Goal: Information Seeking & Learning: Check status

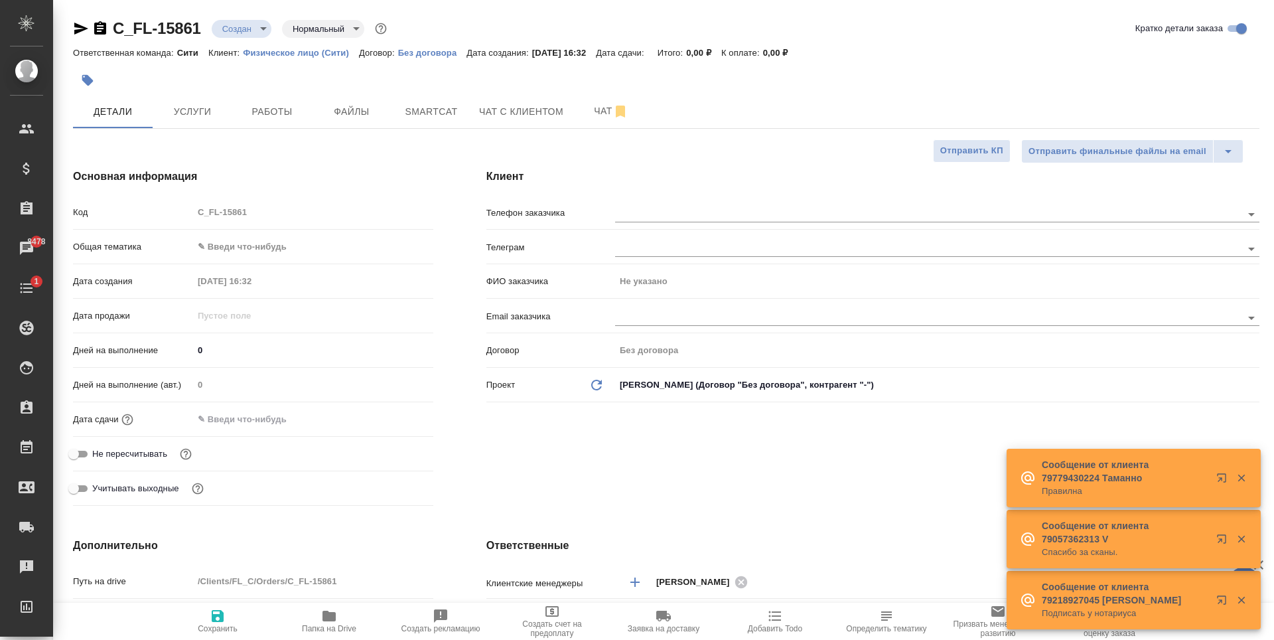
select select "RU"
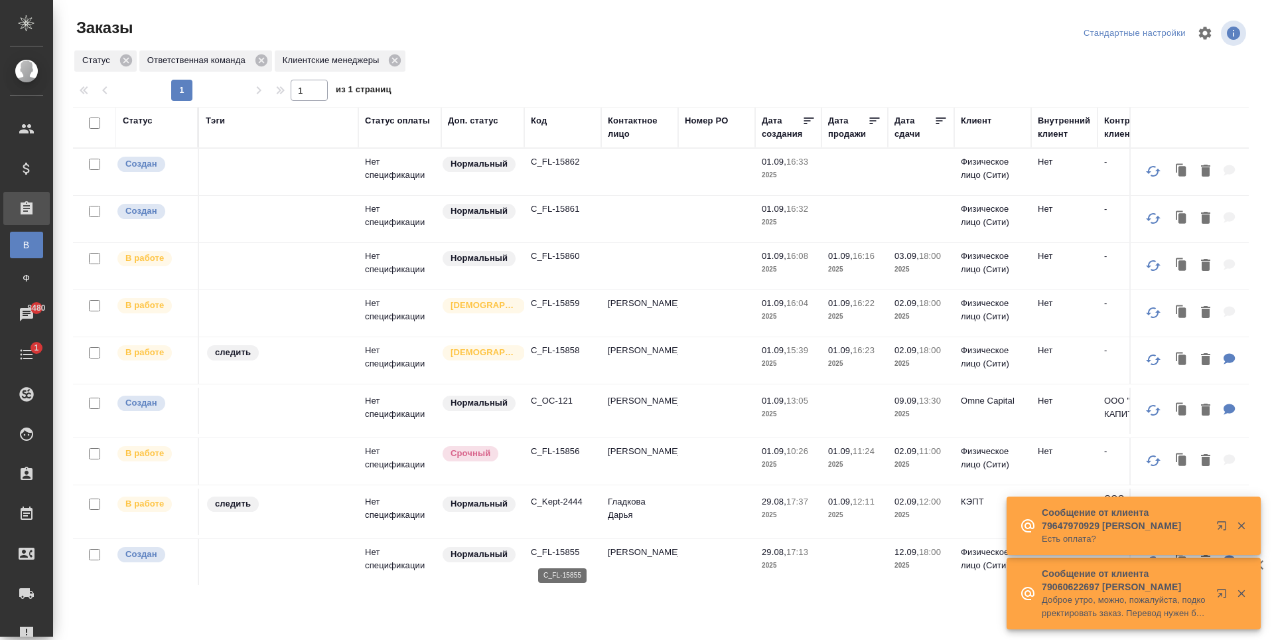
click at [563, 551] on p "C_FL-15855" at bounding box center [563, 551] width 64 height 13
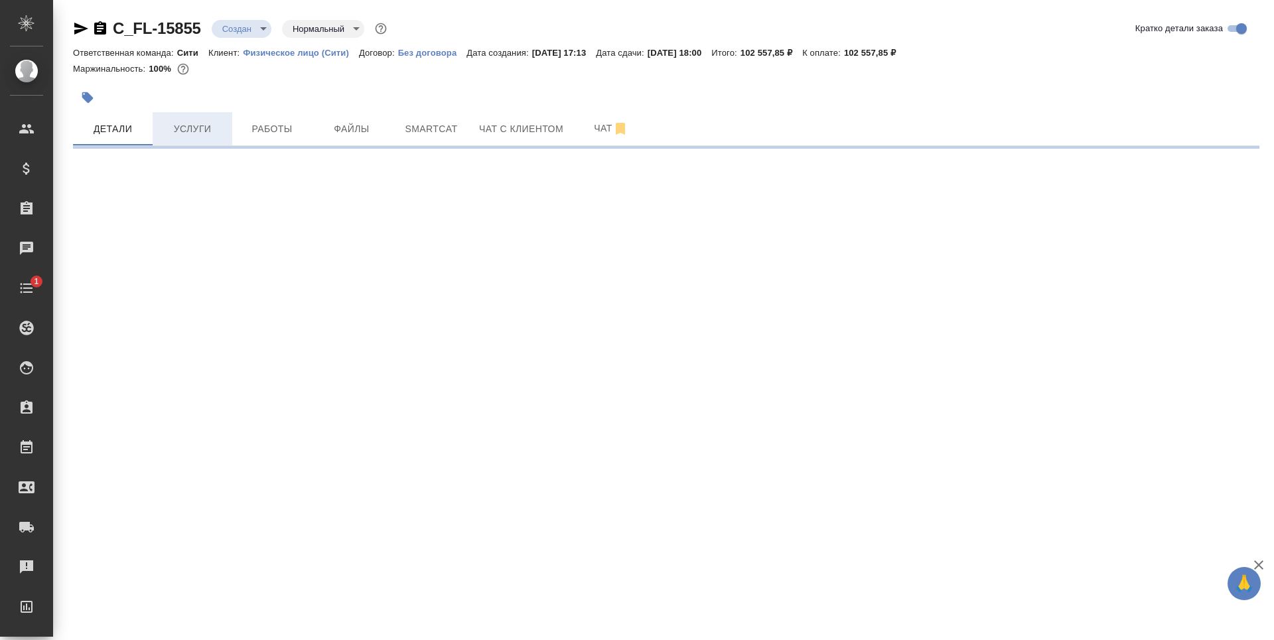
select select "RU"
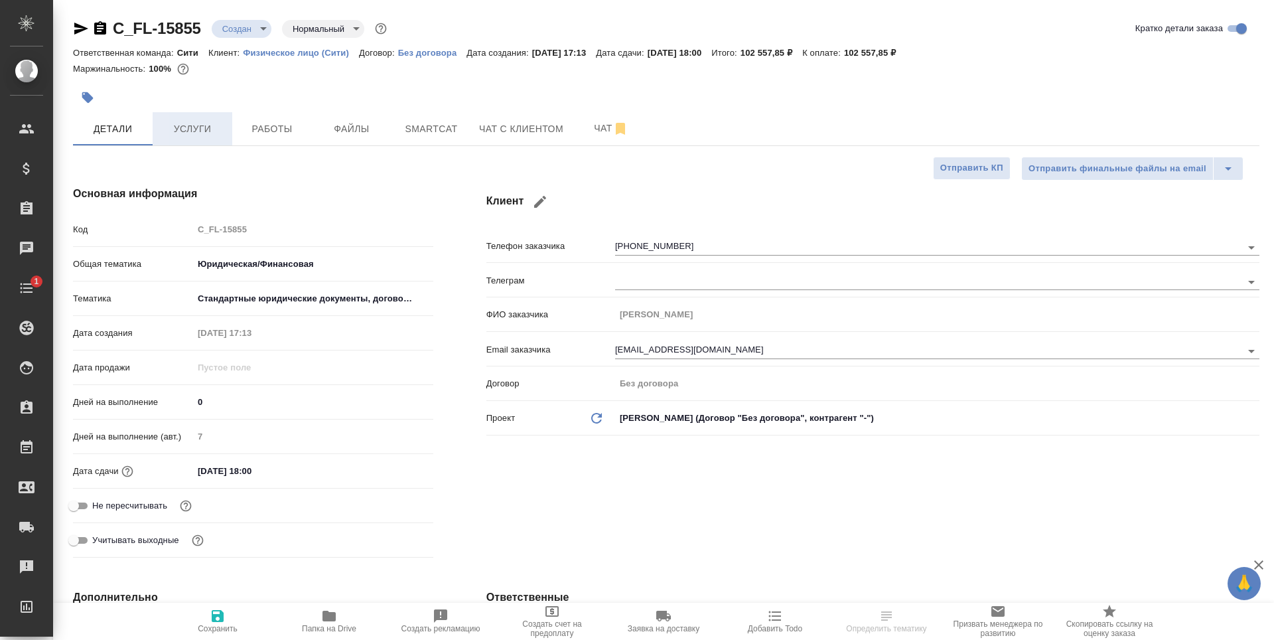
type textarea "x"
click at [372, 86] on div at bounding box center [468, 97] width 791 height 29
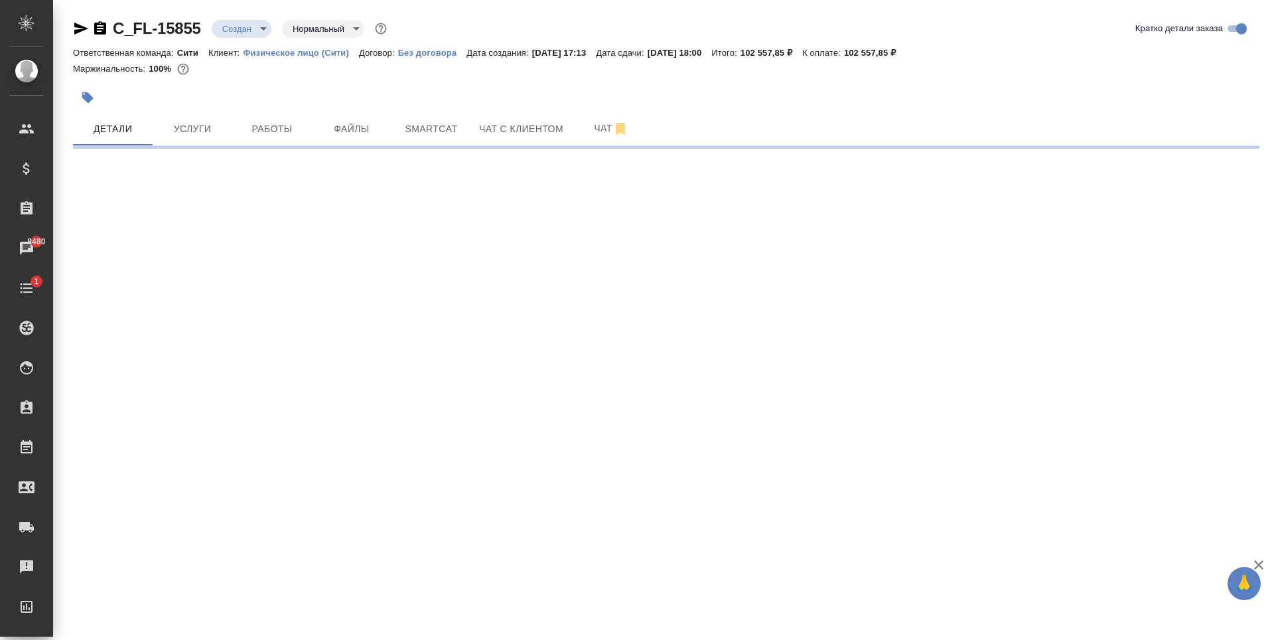
select select "RU"
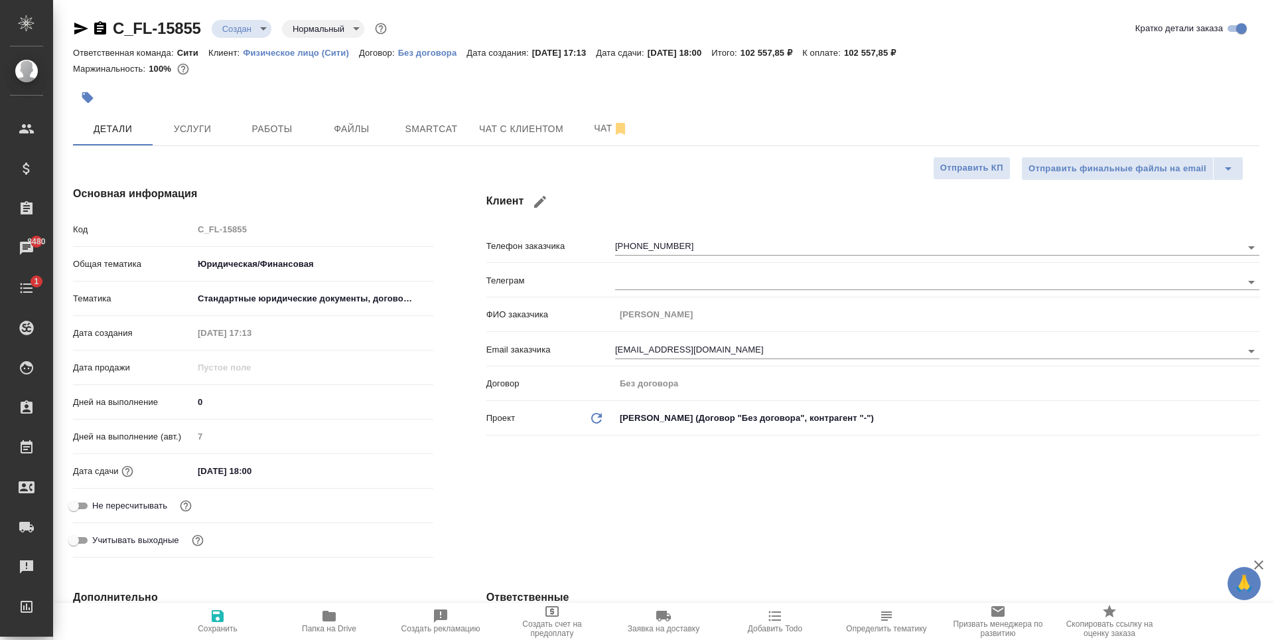
type textarea "x"
click at [464, 200] on div "Клиент Телефон заказчика +79771394573 Телеграм ФИО заказчика Евгений Email зака…" at bounding box center [873, 374] width 826 height 430
click at [203, 144] on button "Услуги" at bounding box center [193, 128] width 80 height 33
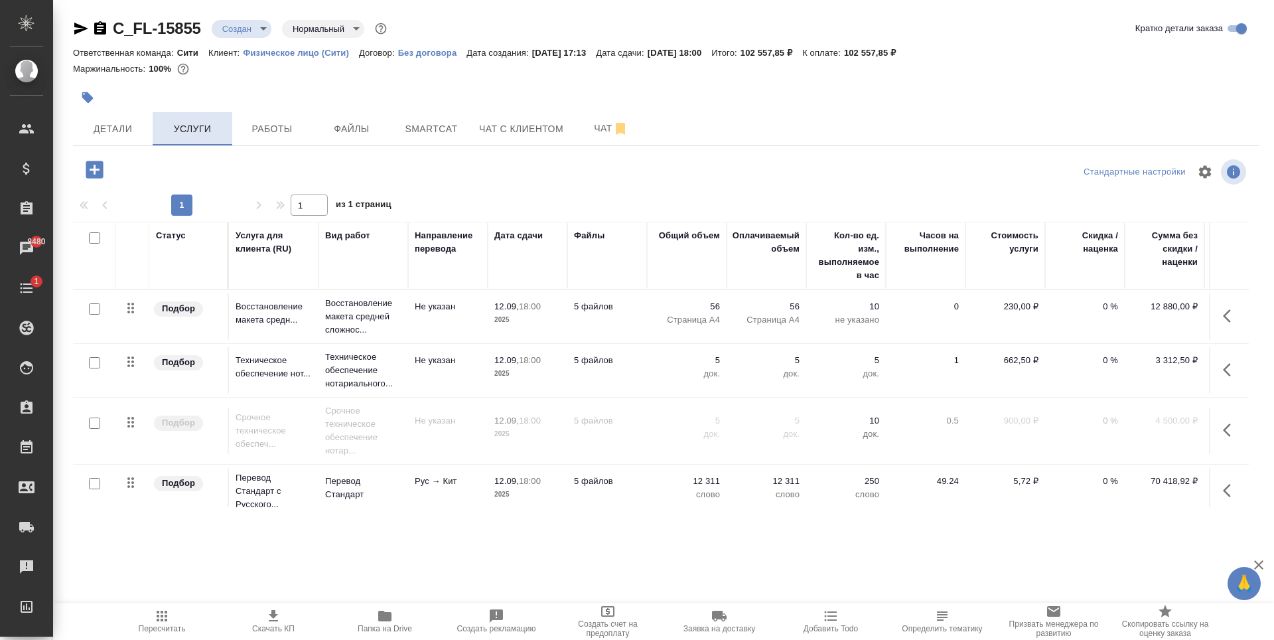
click at [156, 126] on button "Услуги" at bounding box center [193, 128] width 80 height 33
click at [129, 126] on span "Детали" at bounding box center [113, 129] width 64 height 17
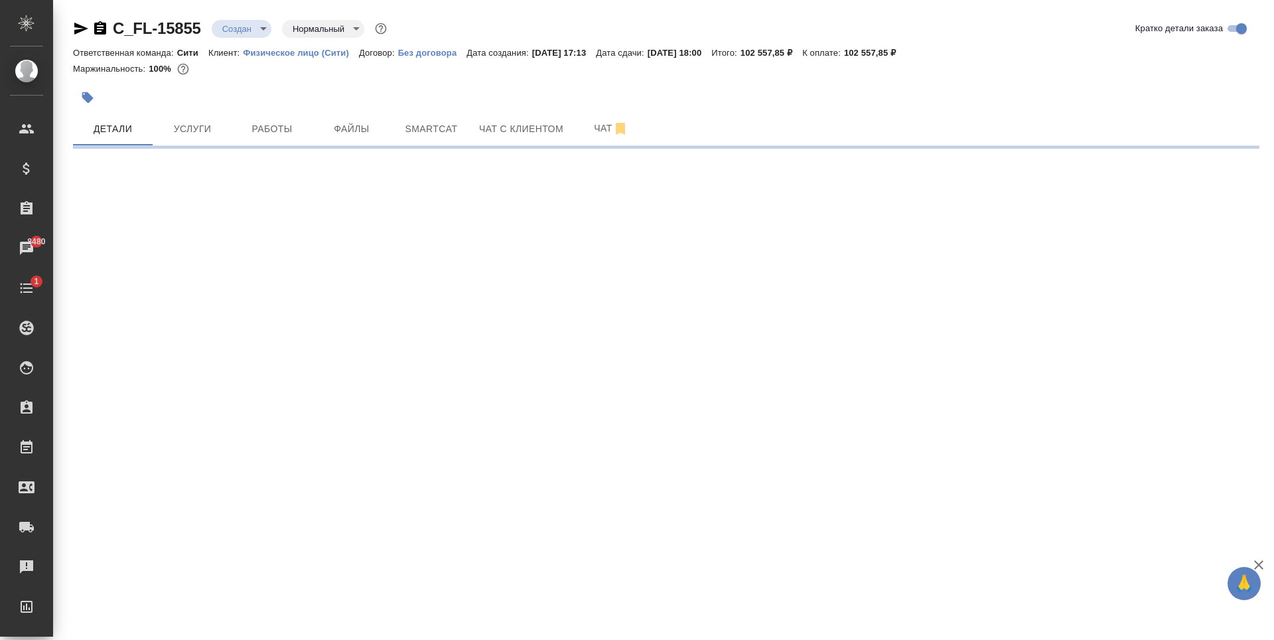
select select "RU"
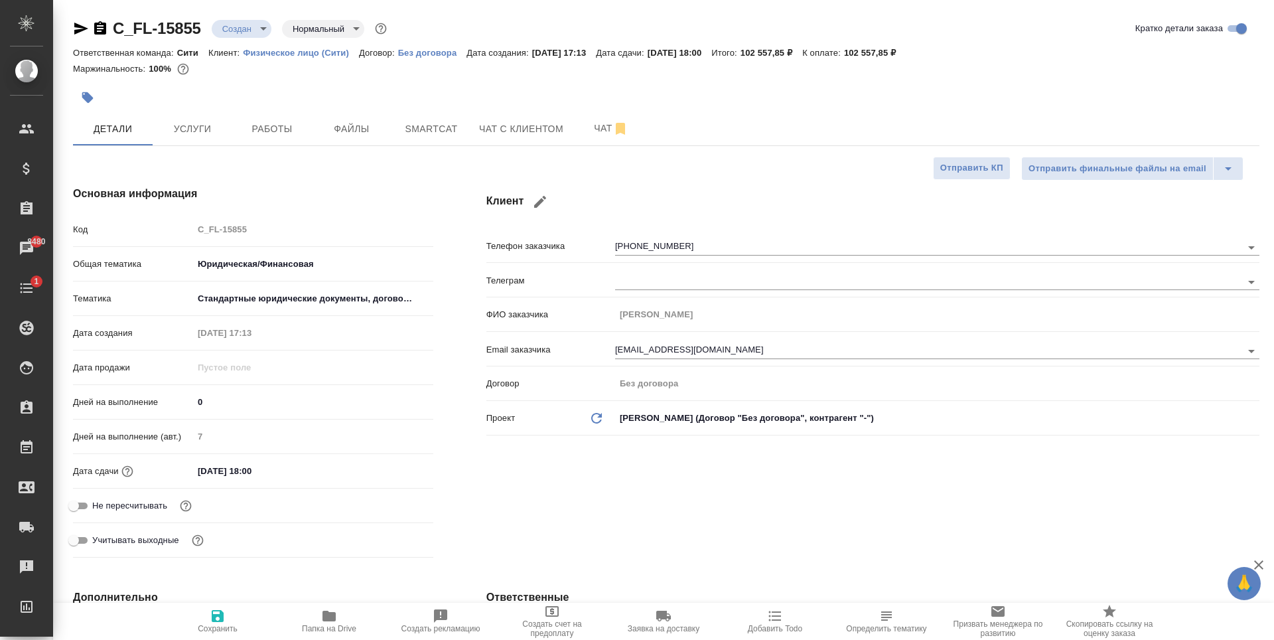
type textarea "x"
click at [286, 89] on div at bounding box center [468, 97] width 791 height 29
click at [395, 175] on div "Основная информация Код C_FL-15855 Общая тематика Юридическая/Финансовая yr-fn …" at bounding box center [252, 374] width 413 height 430
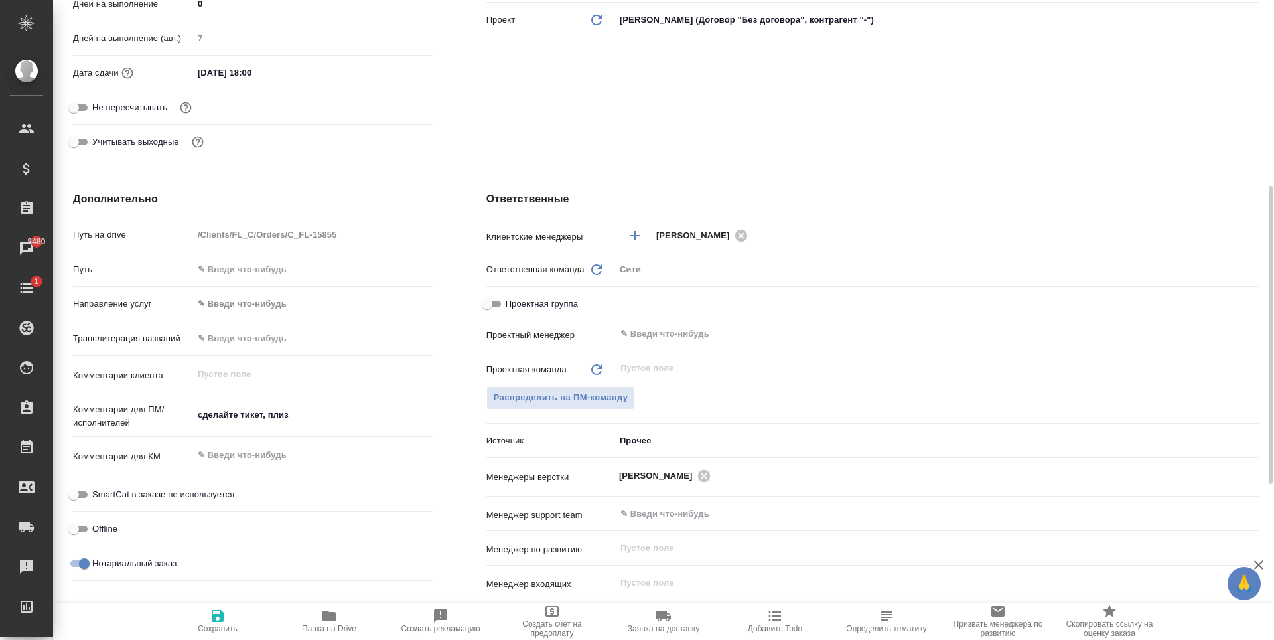
scroll to position [531, 0]
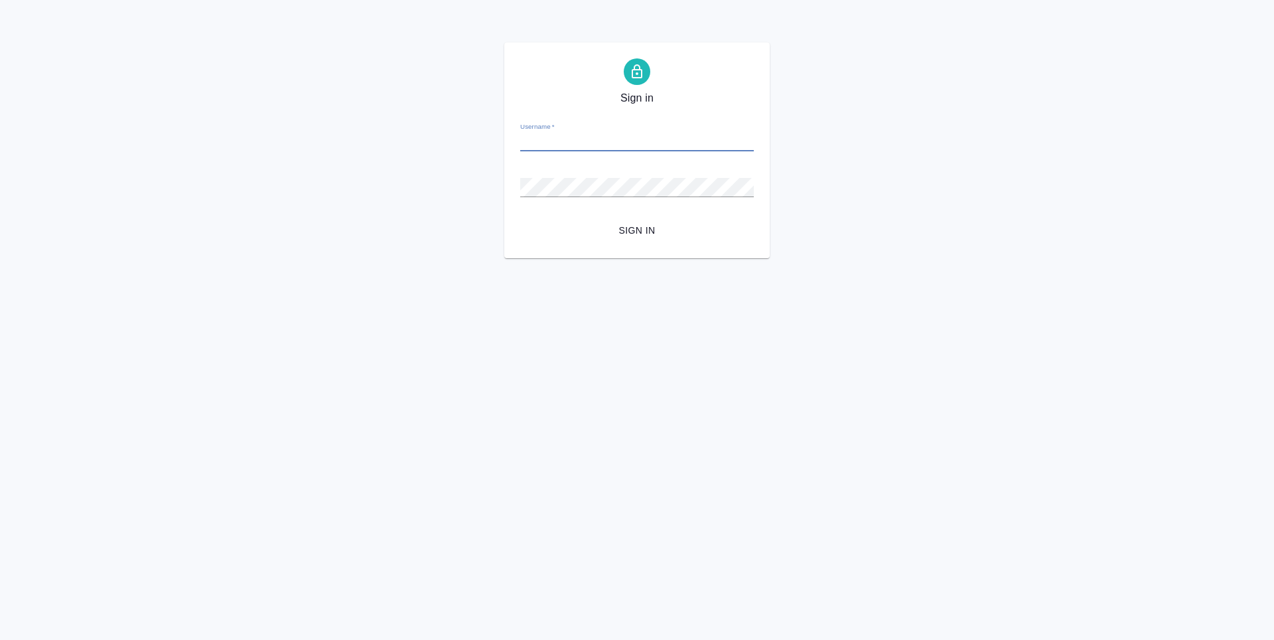
drag, startPoint x: 0, startPoint y: 0, endPoint x: 643, endPoint y: 474, distance: 798.6
click at [649, 258] on html "Sign in Username   * Password   * urlPath   * / Sign in" at bounding box center [637, 129] width 1274 height 258
click at [591, 145] on input "Username   *" at bounding box center [637, 142] width 234 height 19
type input "[PERSON_NAME][EMAIL_ADDRESS][DOMAIN_NAME]"
click at [638, 232] on span "Sign in" at bounding box center [637, 230] width 212 height 17
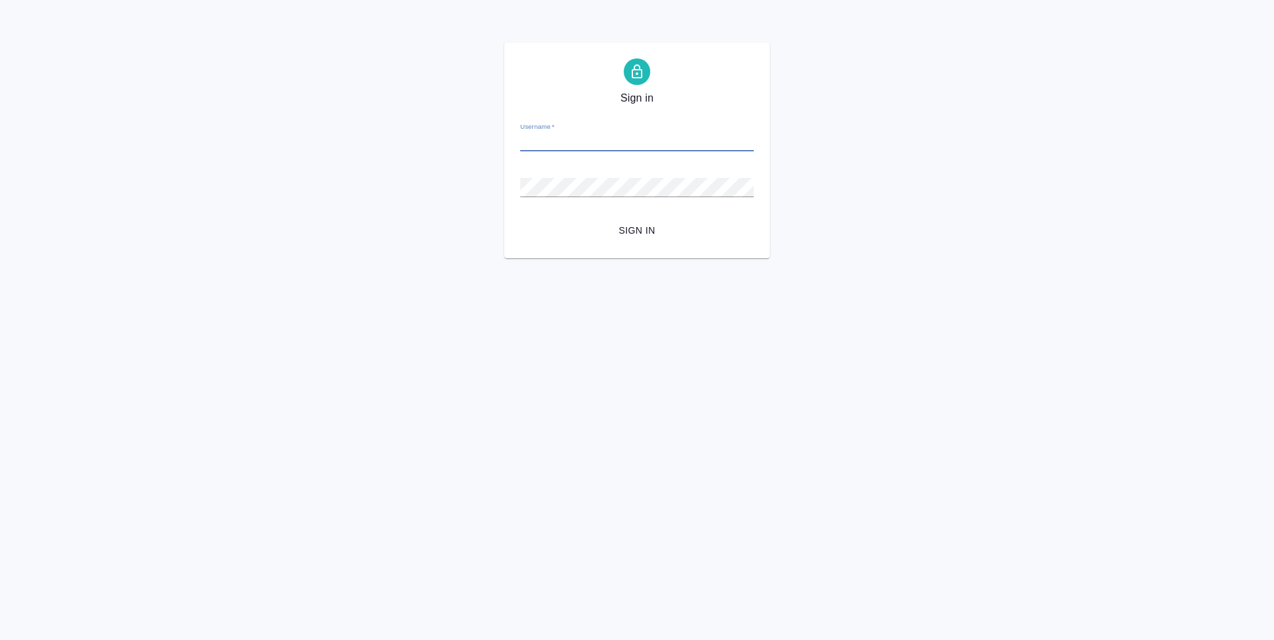
click at [581, 136] on input "Username   *" at bounding box center [637, 142] width 234 height 19
click at [585, 147] on input "Username   *" at bounding box center [637, 142] width 234 height 19
type input "[PERSON_NAME][EMAIL_ADDRESS][DOMAIN_NAME]"
click at [640, 231] on span "Sign in" at bounding box center [637, 230] width 212 height 17
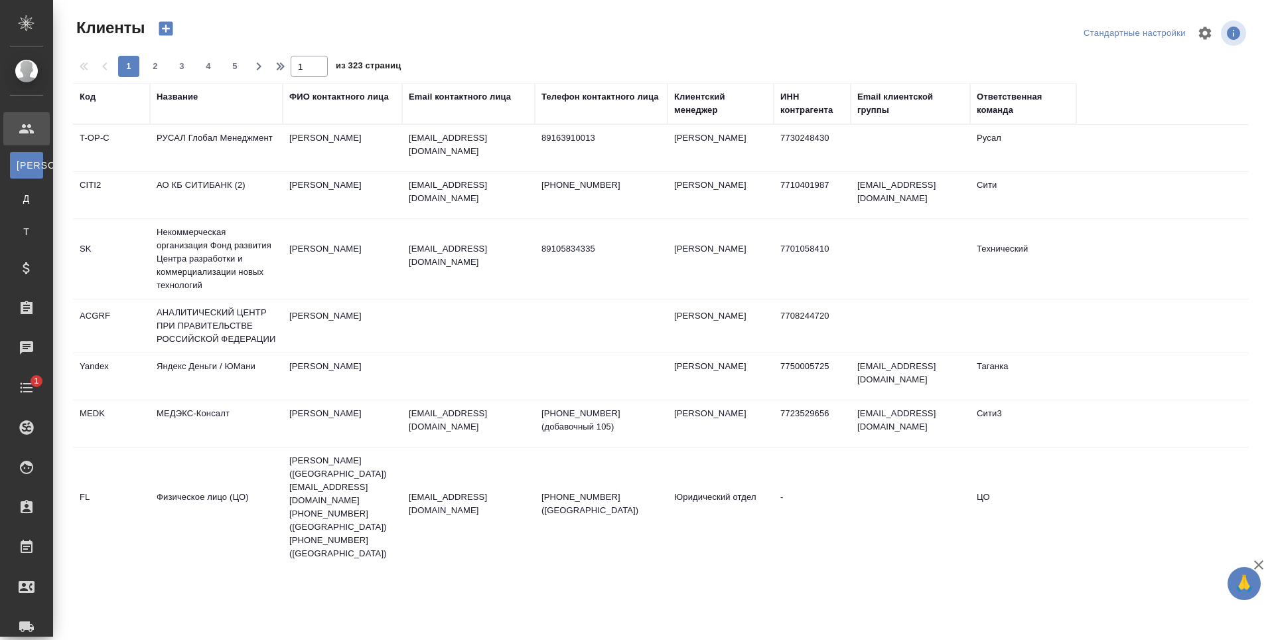
select select "RU"
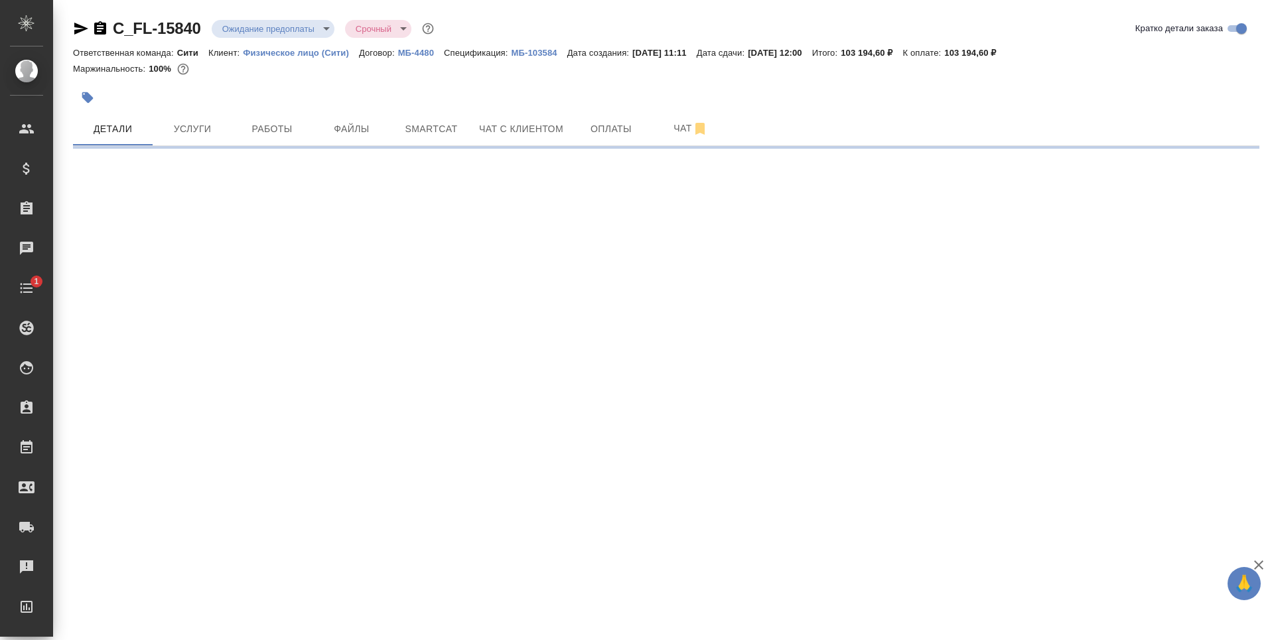
select select "RU"
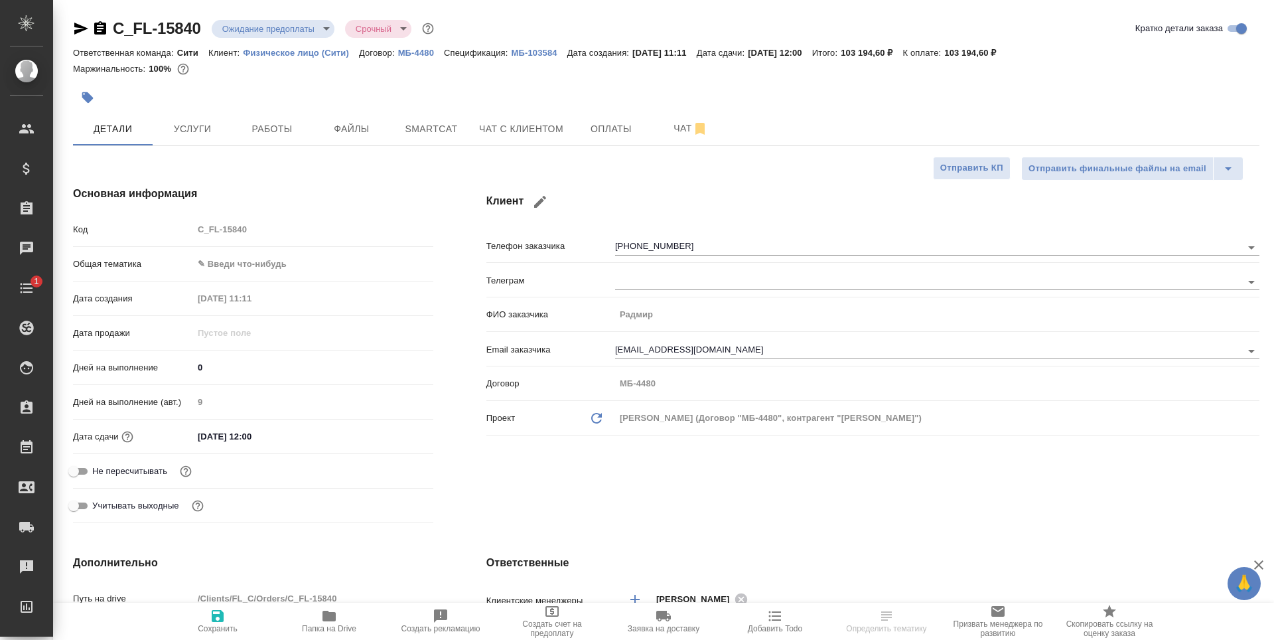
type textarea "x"
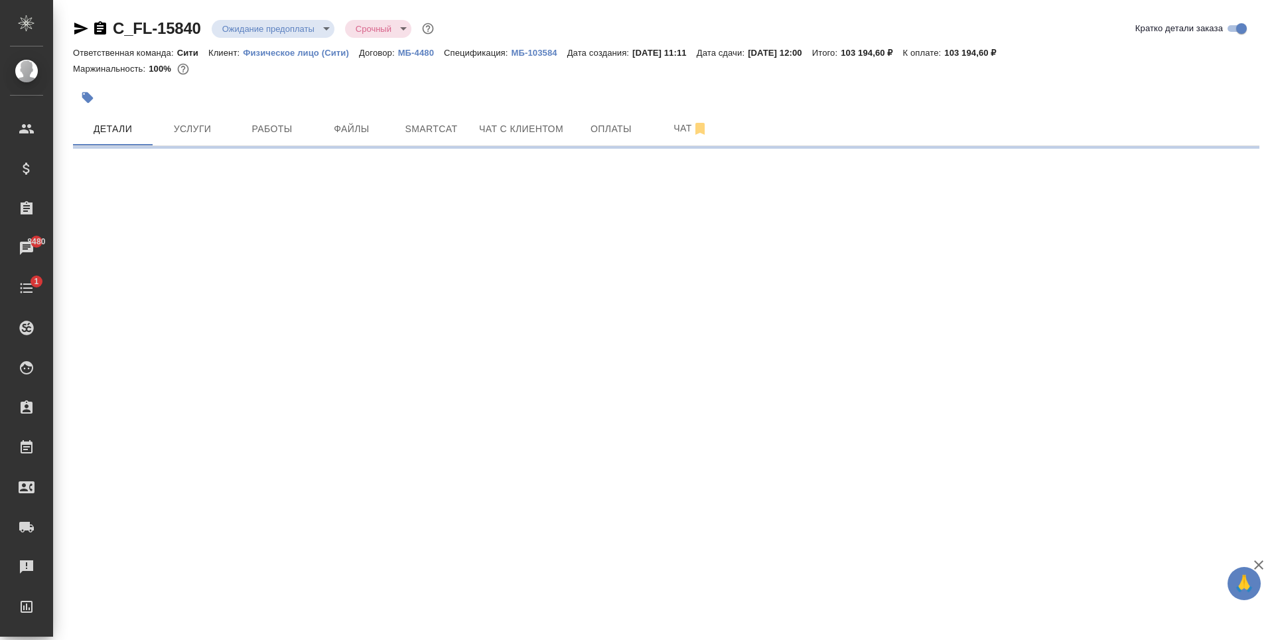
select select "RU"
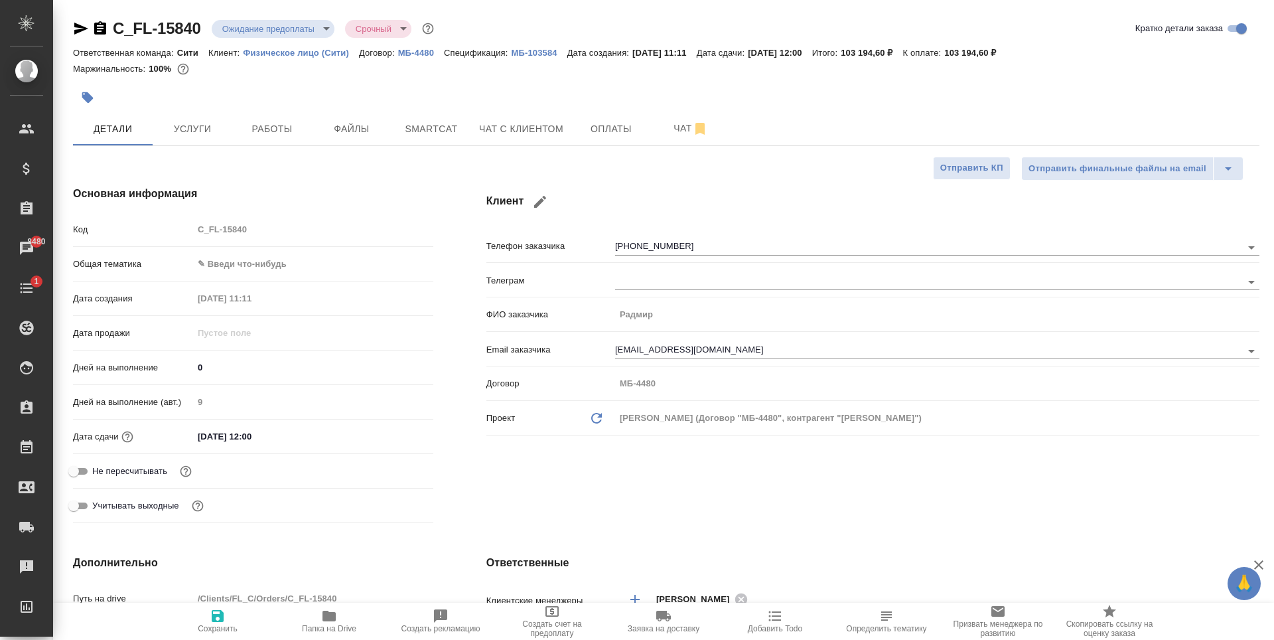
type textarea "x"
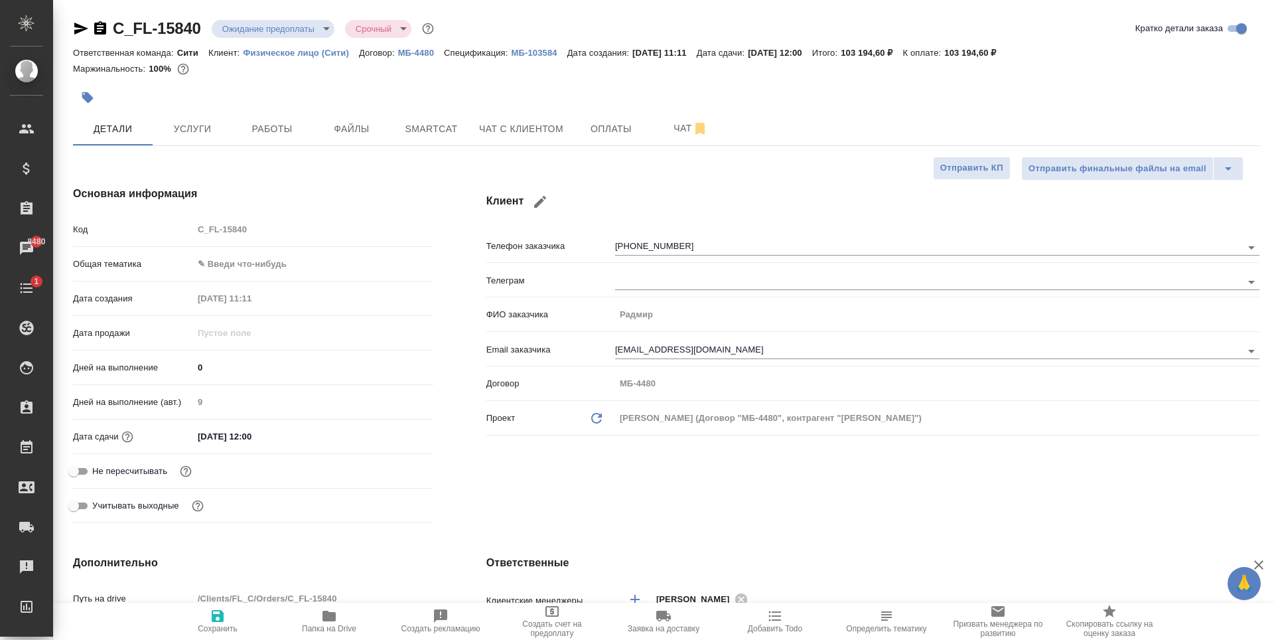
type textarea "x"
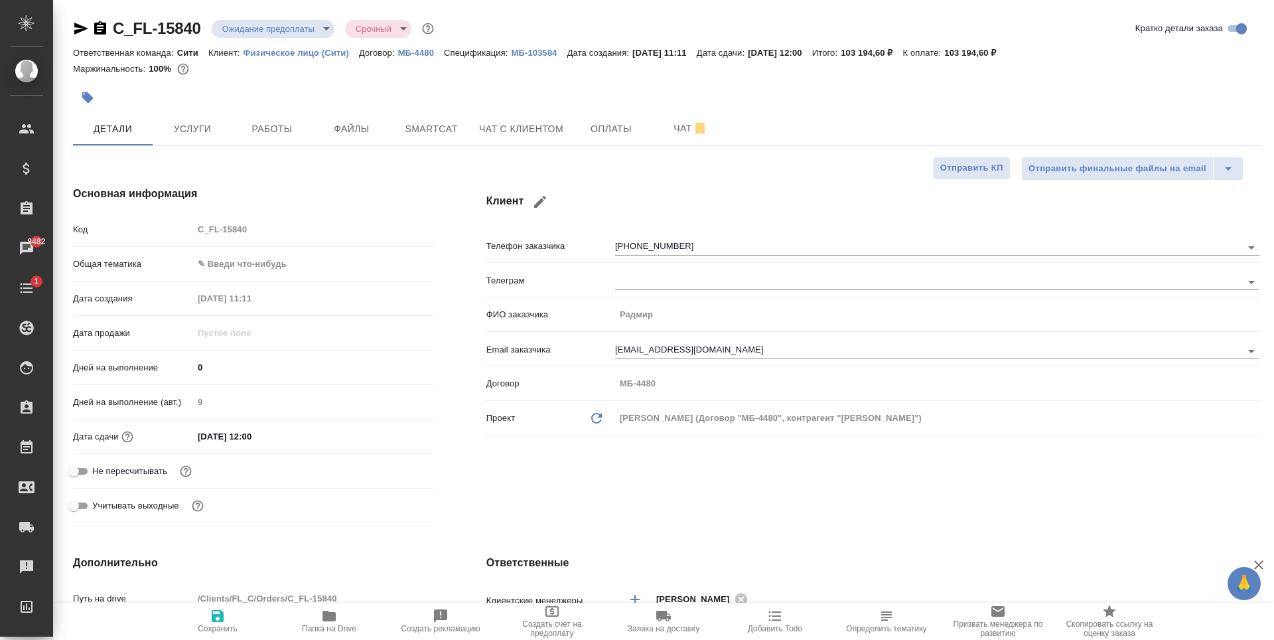
type textarea "x"
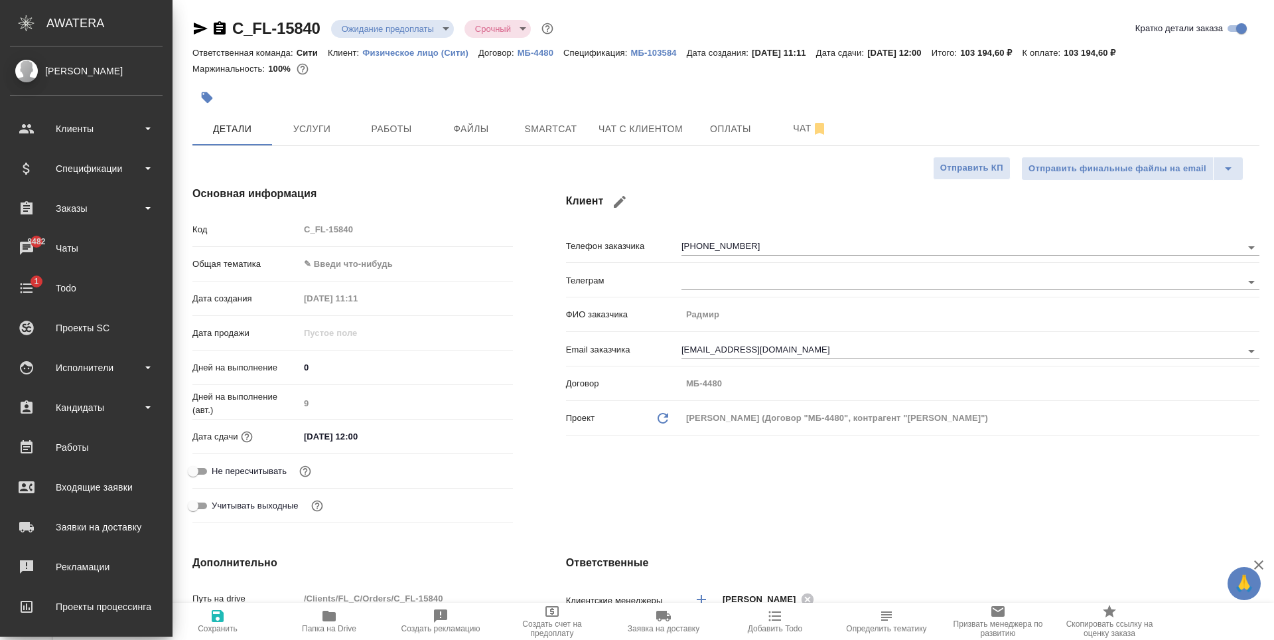
type textarea "x"
click at [96, 197] on div "Заказы" at bounding box center [86, 208] width 166 height 33
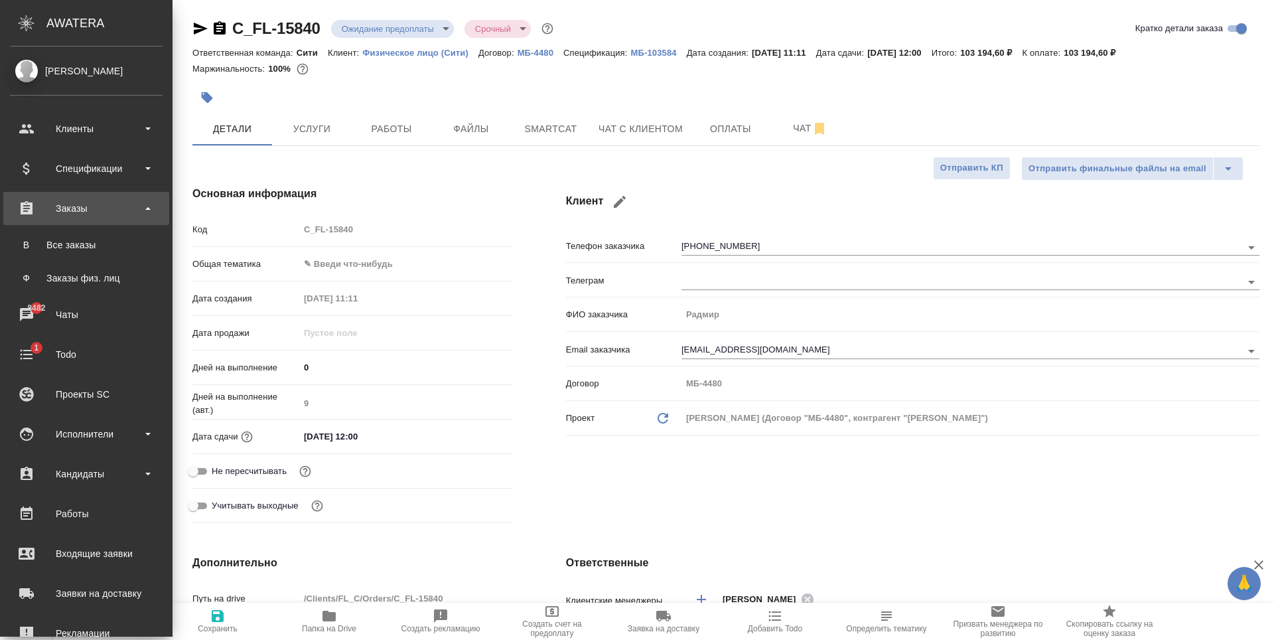
click at [91, 246] on div "Все заказы" at bounding box center [86, 244] width 139 height 13
type textarea "x"
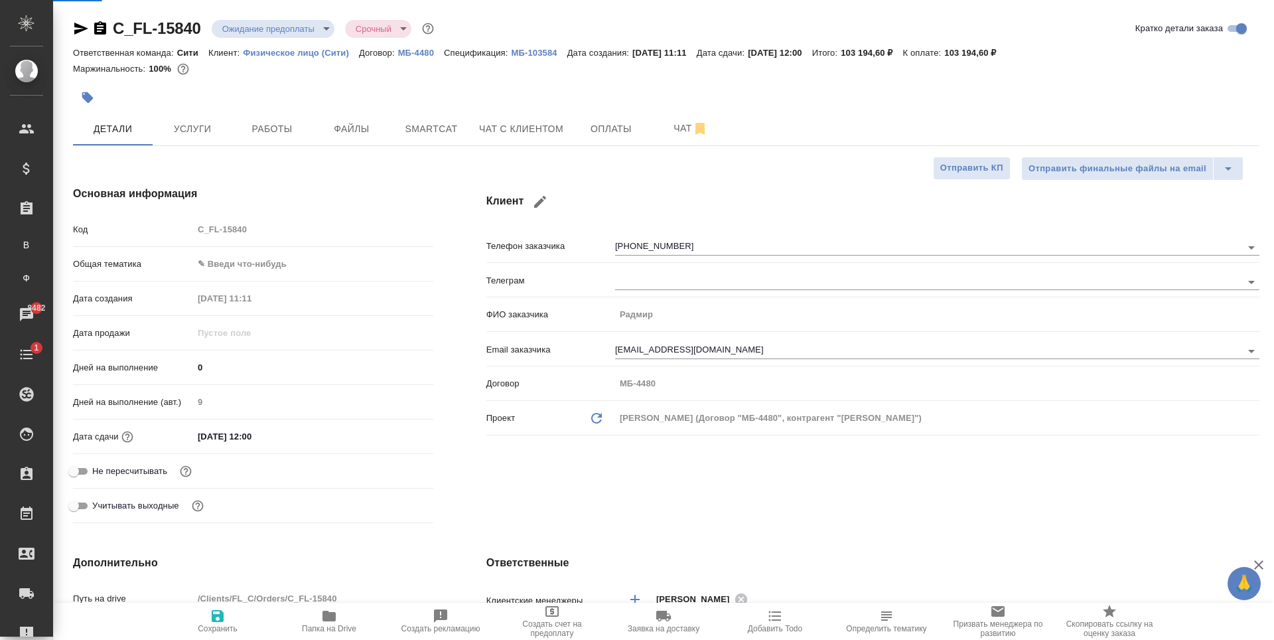
type textarea "x"
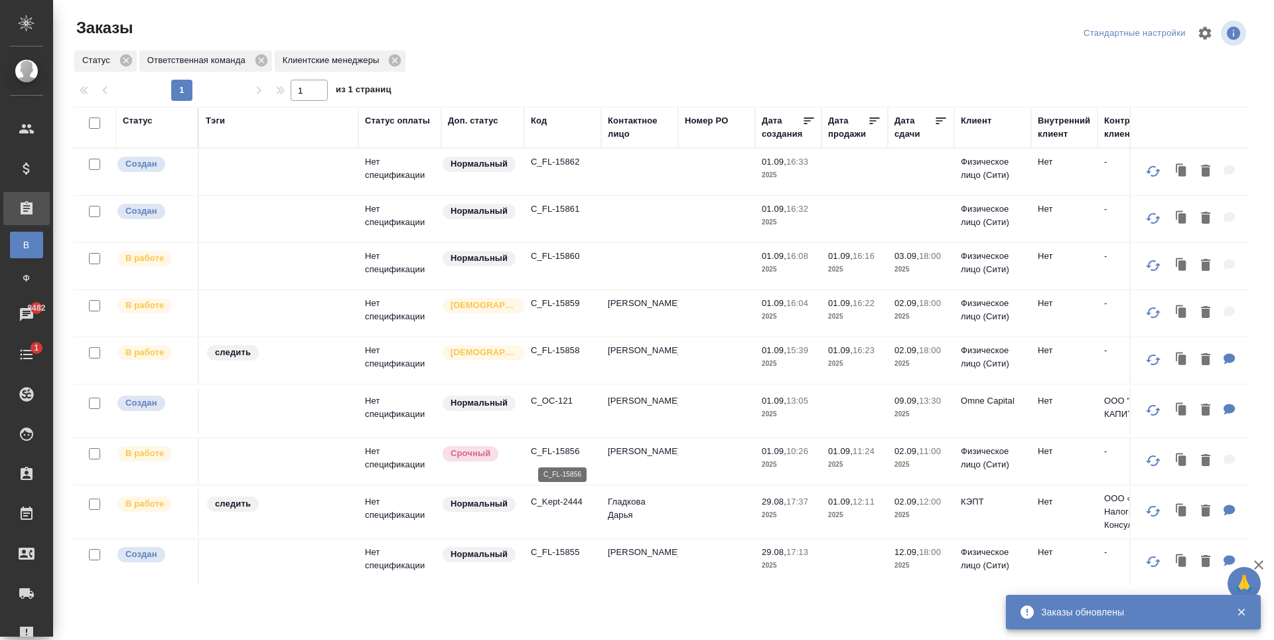
click at [562, 449] on p "C_FL-15856" at bounding box center [563, 451] width 64 height 13
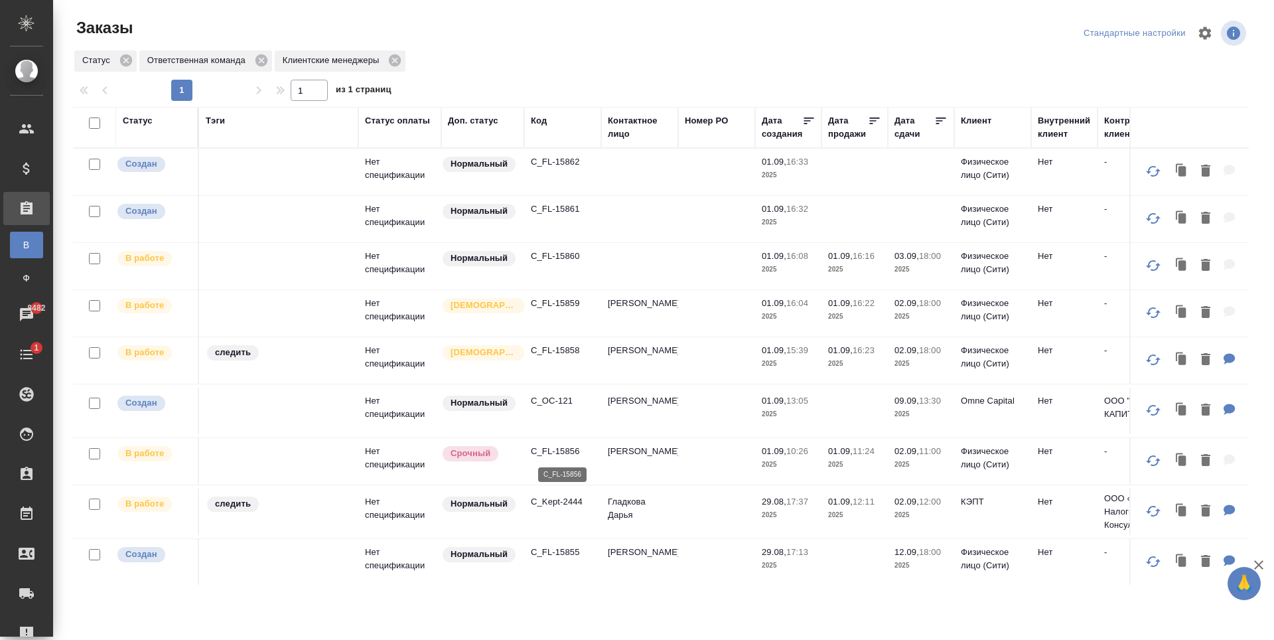
click at [577, 454] on p "C_FL-15856" at bounding box center [563, 451] width 64 height 13
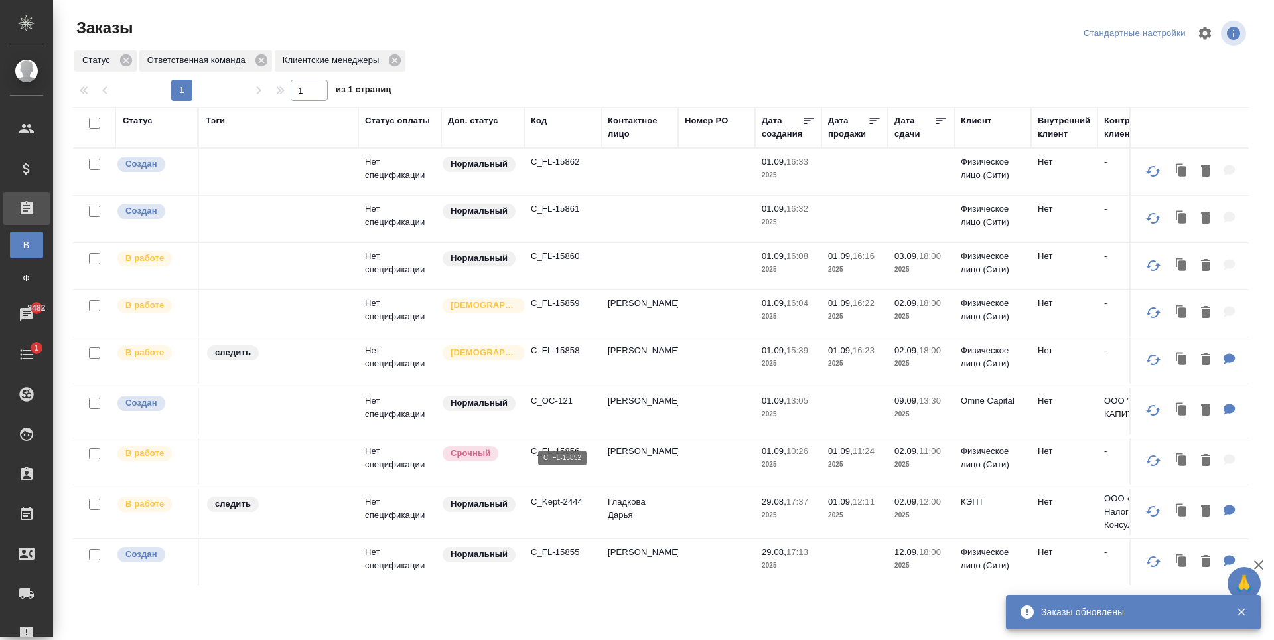
scroll to position [265, 0]
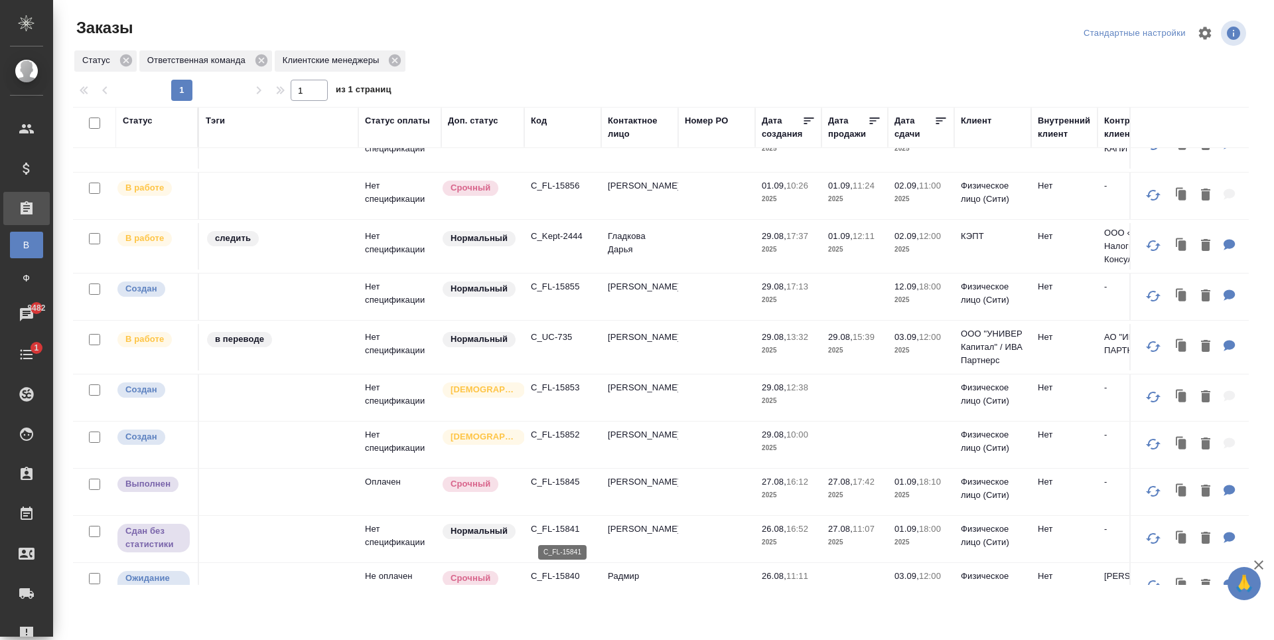
click at [556, 529] on p "C_FL-15841" at bounding box center [563, 528] width 64 height 13
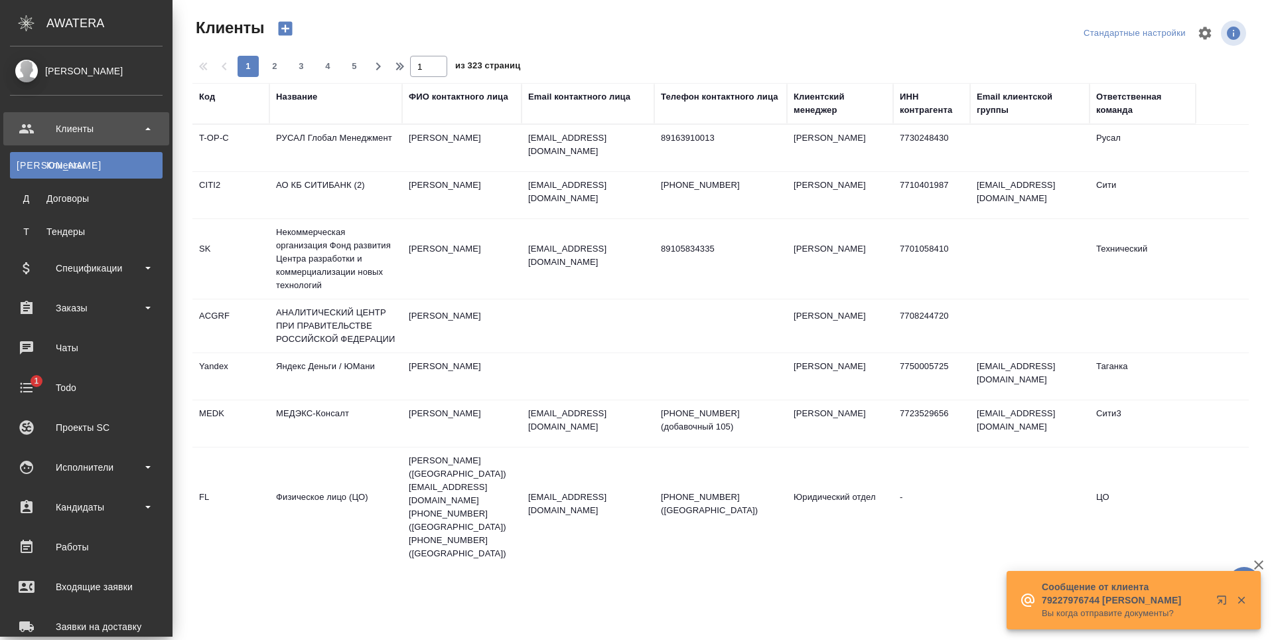
select select "RU"
click at [90, 305] on div "Заказы" at bounding box center [86, 308] width 153 height 20
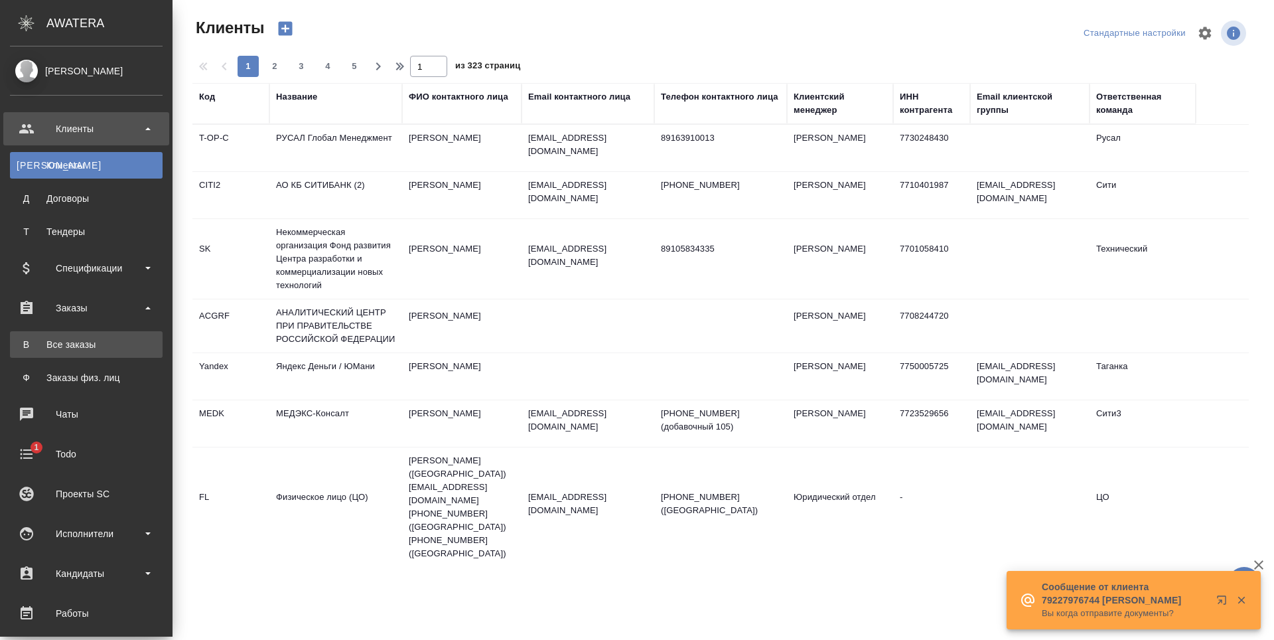
click at [90, 346] on div "Все заказы" at bounding box center [86, 344] width 139 height 13
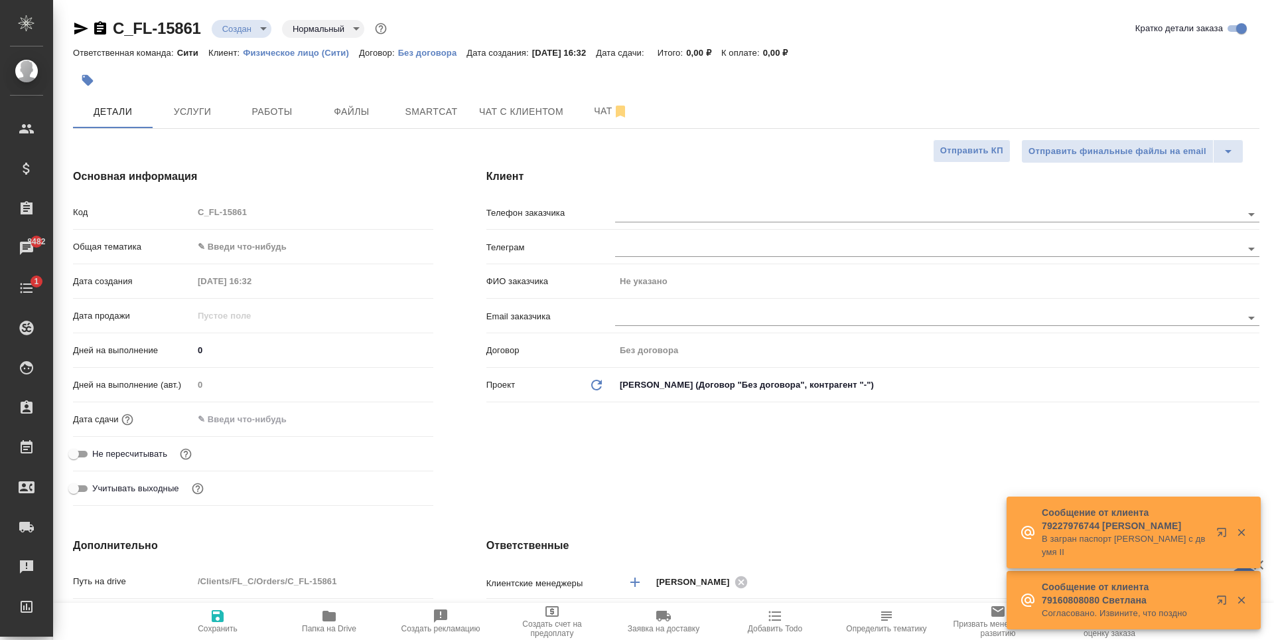
select select "RU"
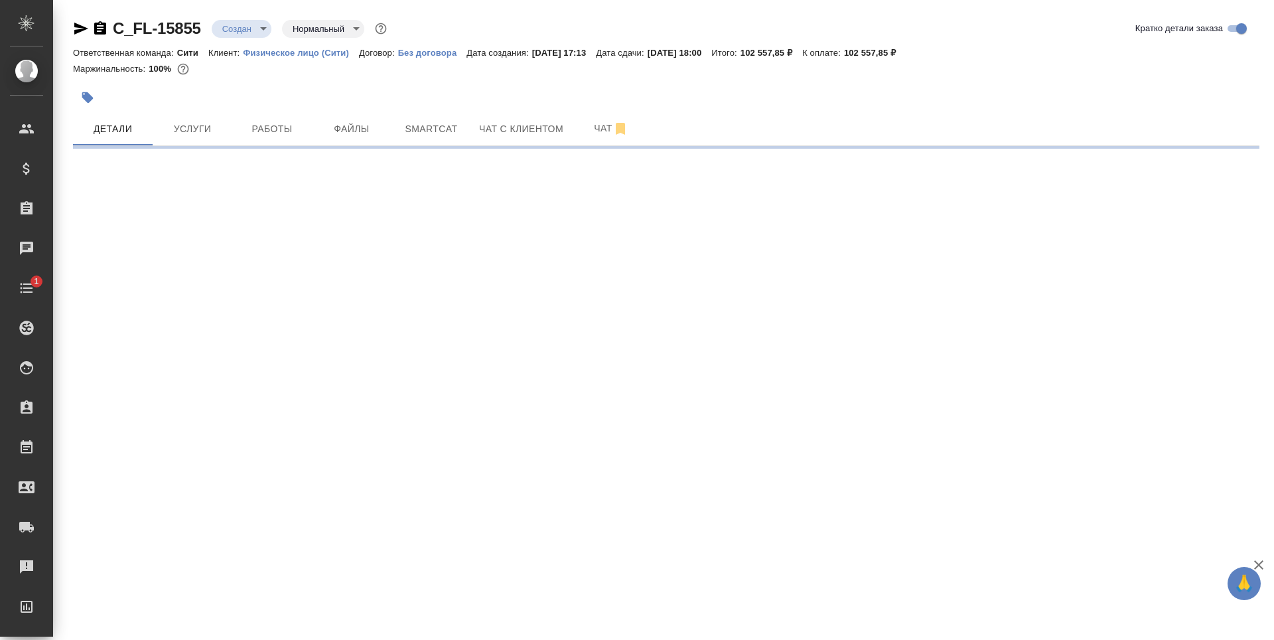
click at [78, 30] on icon "button" at bounding box center [81, 29] width 14 height 12
select select "RU"
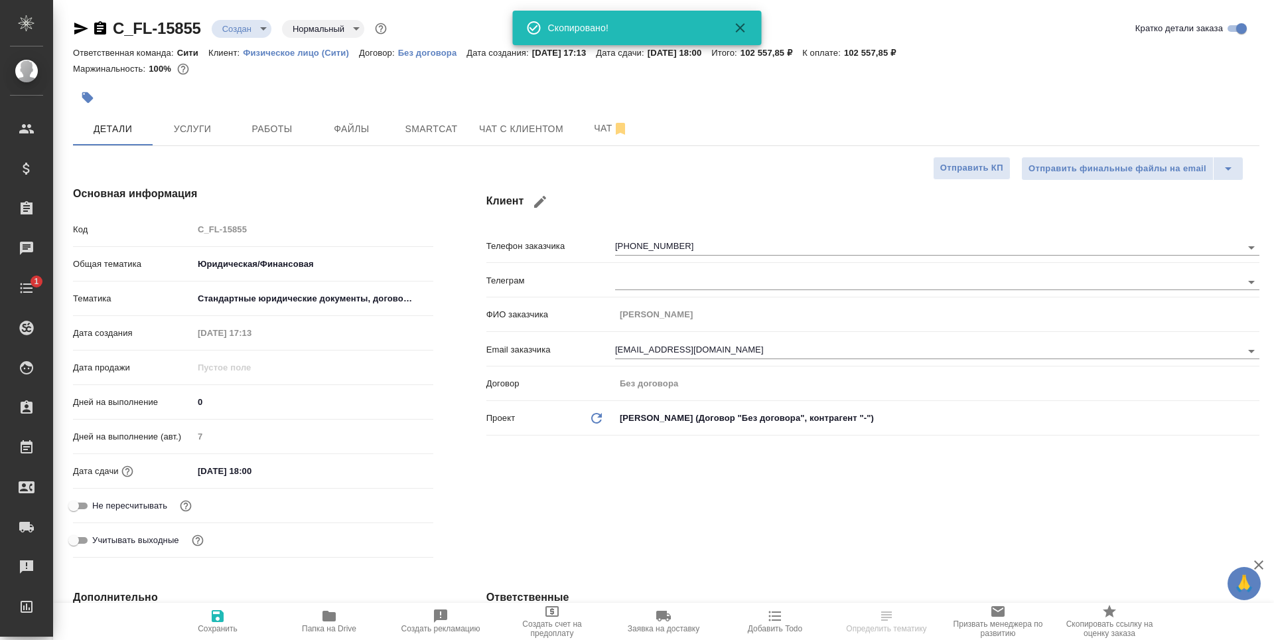
type textarea "x"
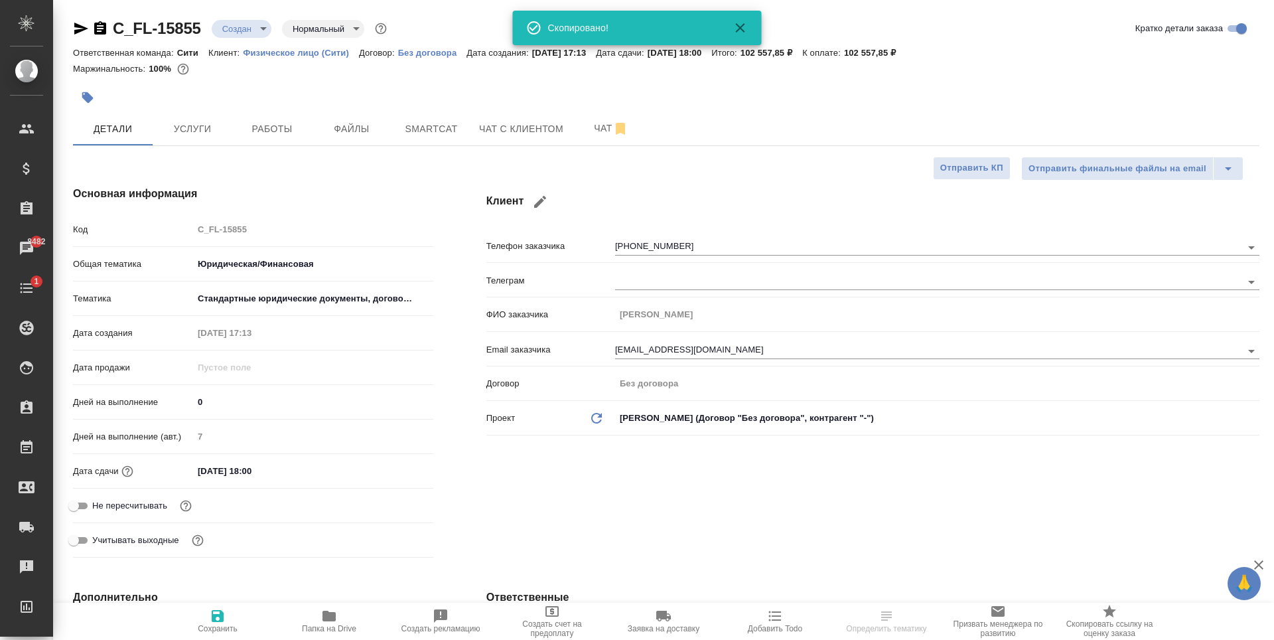
type textarea "x"
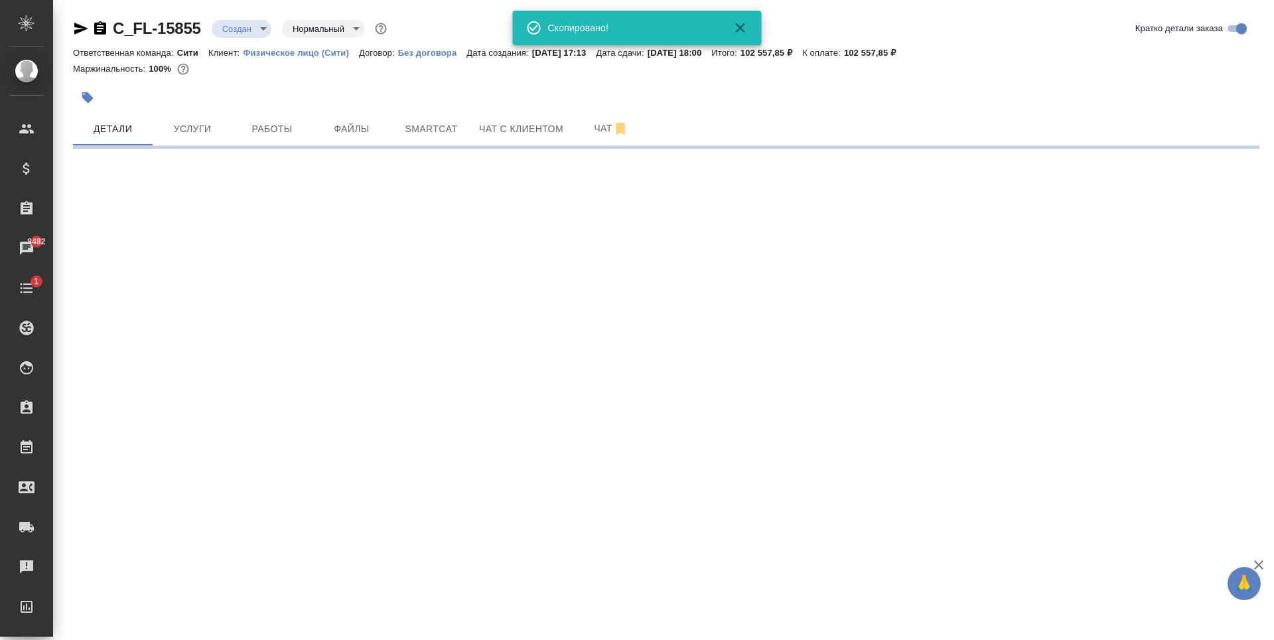
select select "RU"
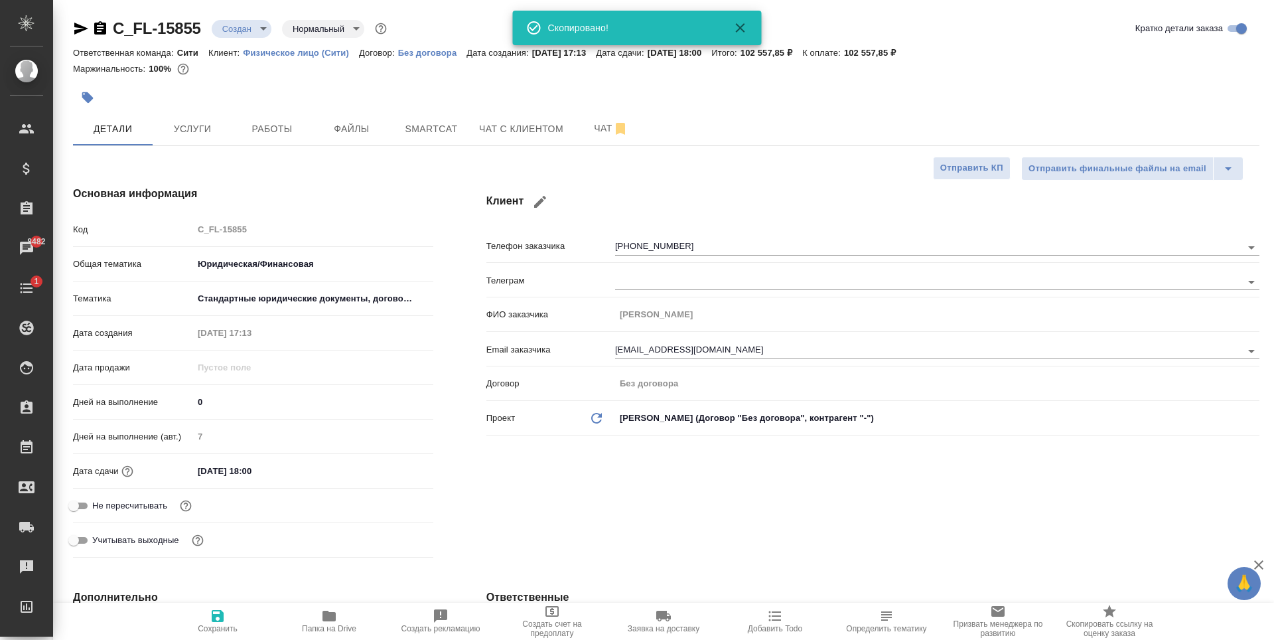
type textarea "x"
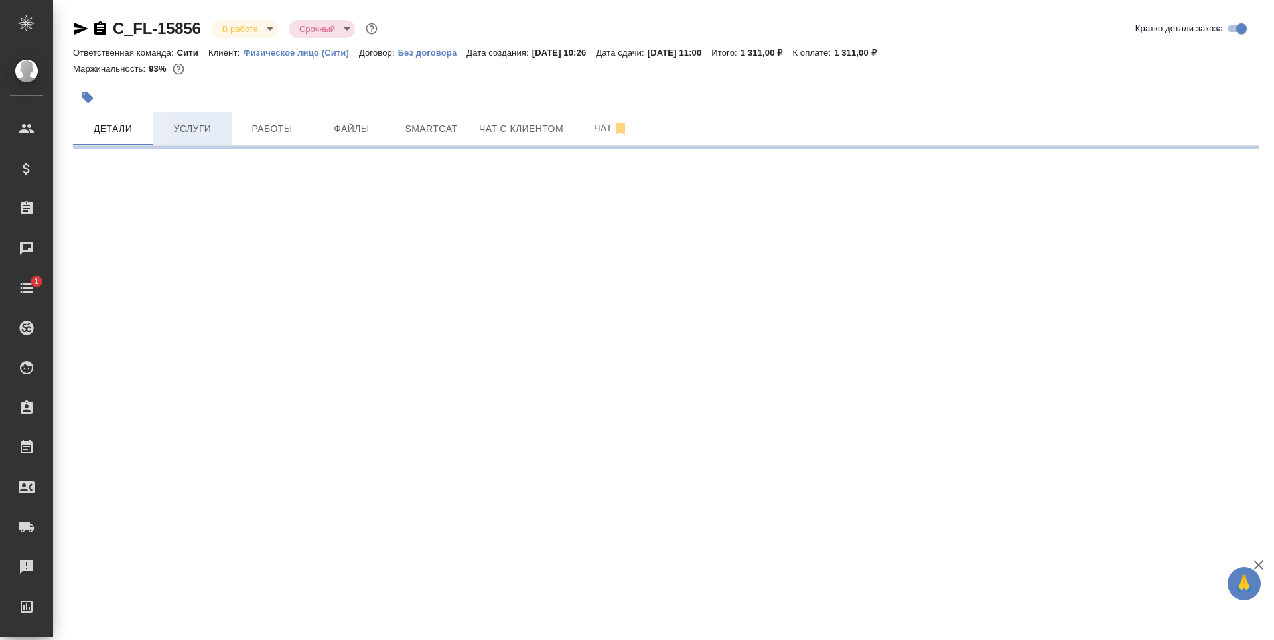
click at [212, 131] on span "Услуги" at bounding box center [193, 129] width 64 height 17
select select "RU"
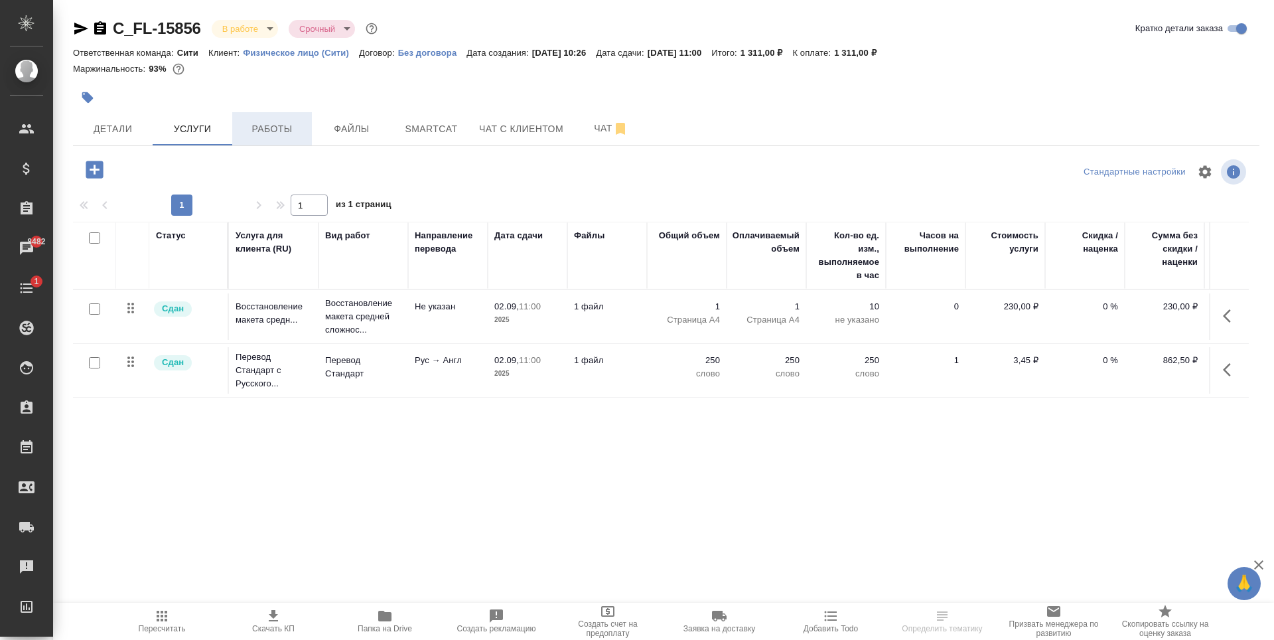
click at [241, 123] on span "Работы" at bounding box center [272, 129] width 64 height 17
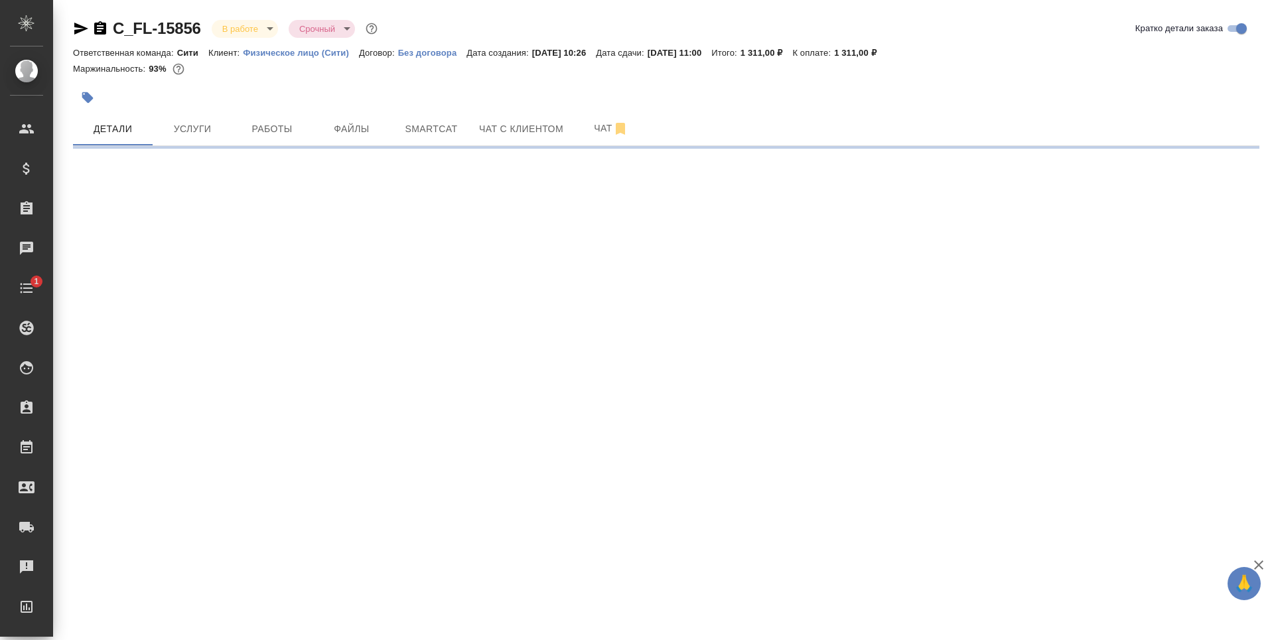
select select "RU"
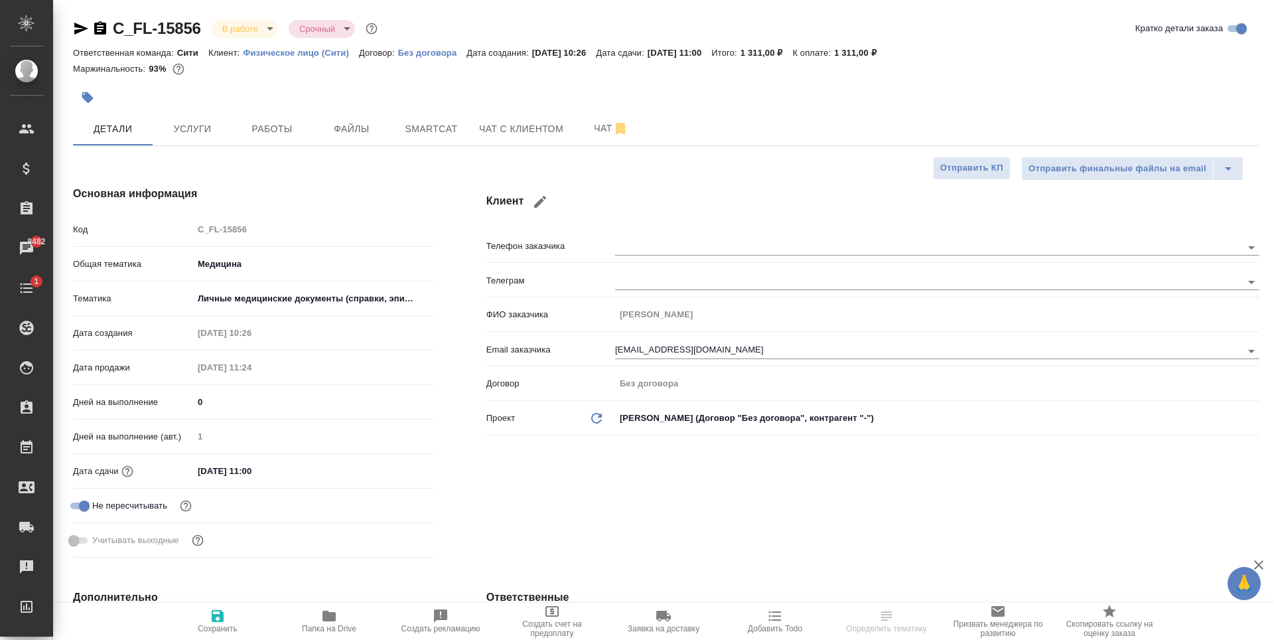
type textarea "x"
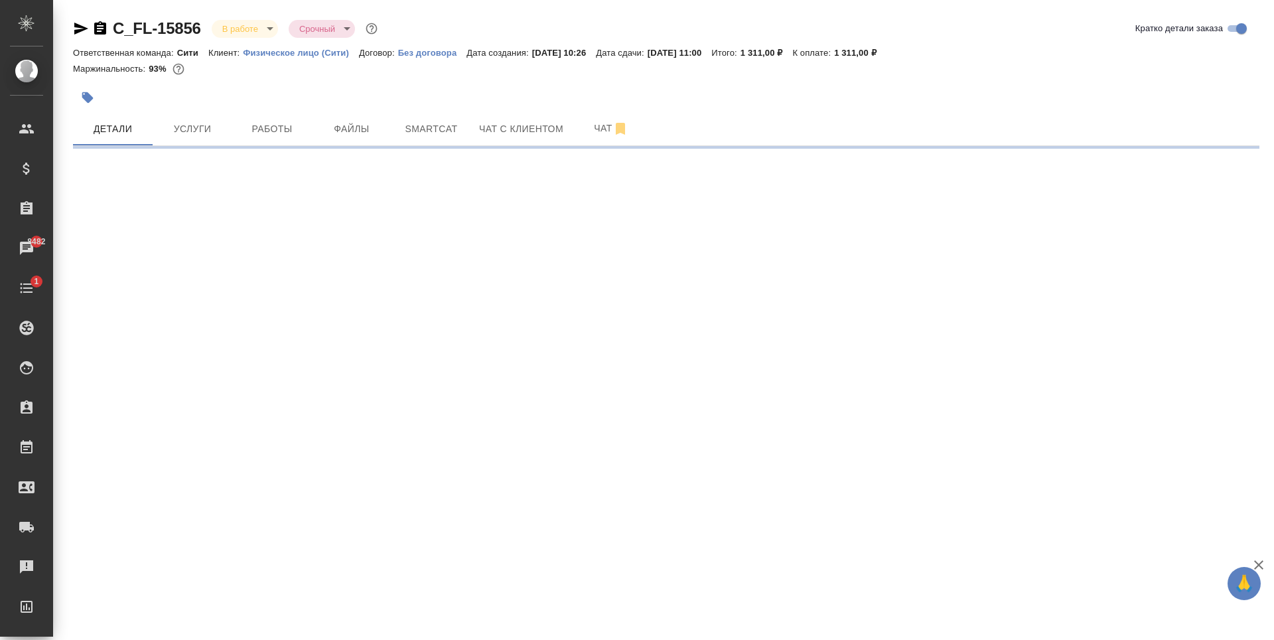
select select "RU"
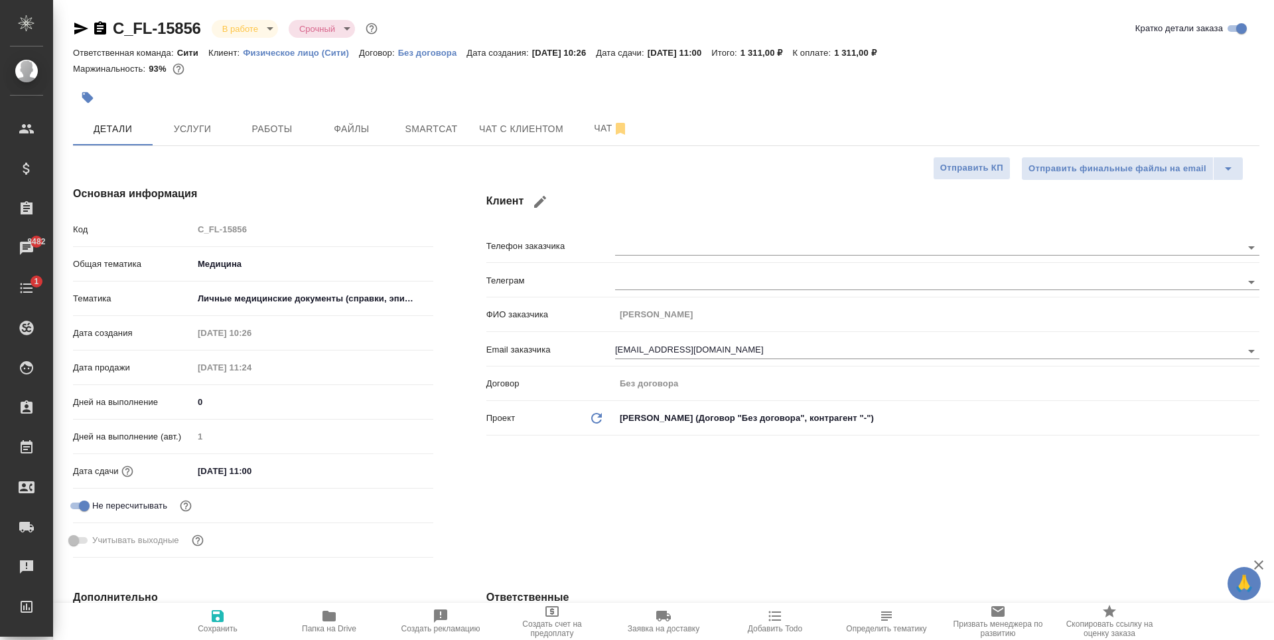
type textarea "x"
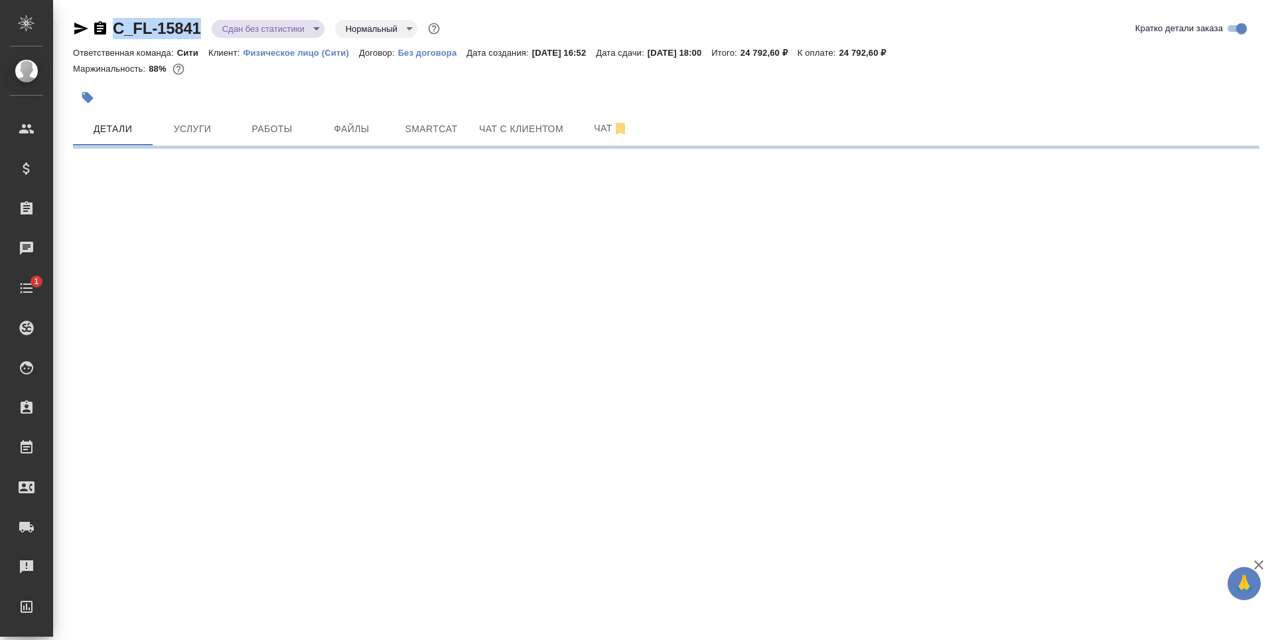
drag, startPoint x: 115, startPoint y: 41, endPoint x: 198, endPoint y: 35, distance: 82.5
click at [198, 35] on div "C_FL-15841 Сдан без статистики distributed Нормальный normal Кратко детали зака…" at bounding box center [666, 31] width 1186 height 27
copy link "C_FL-15841"
select select "RU"
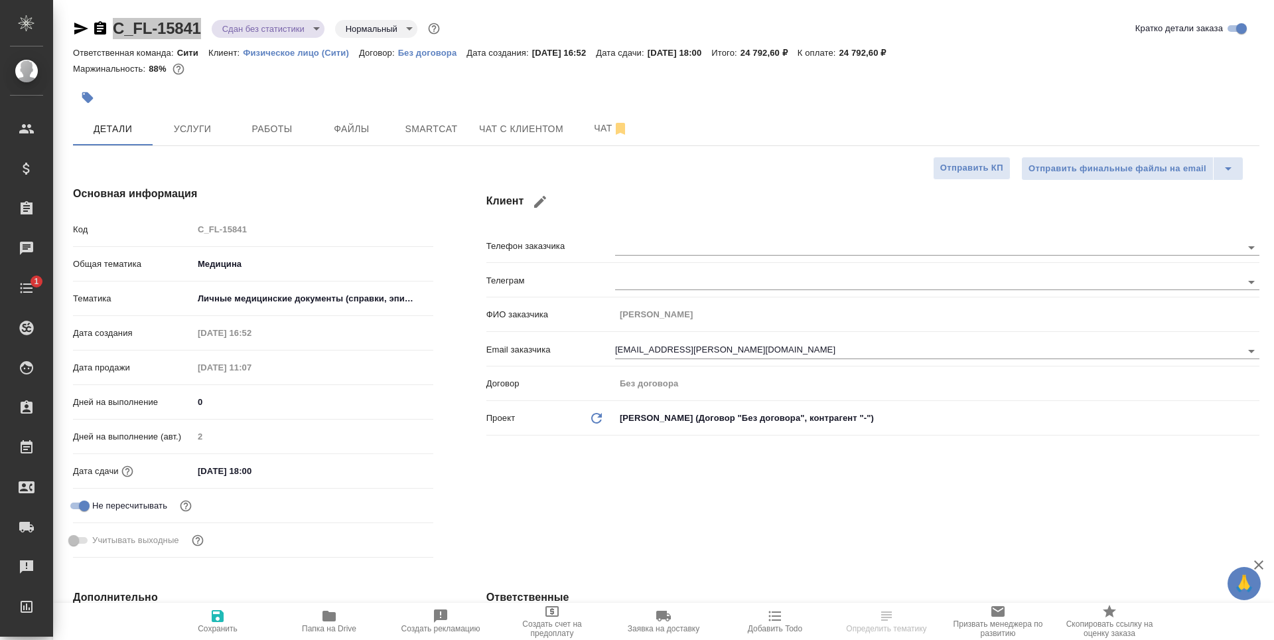
type textarea "x"
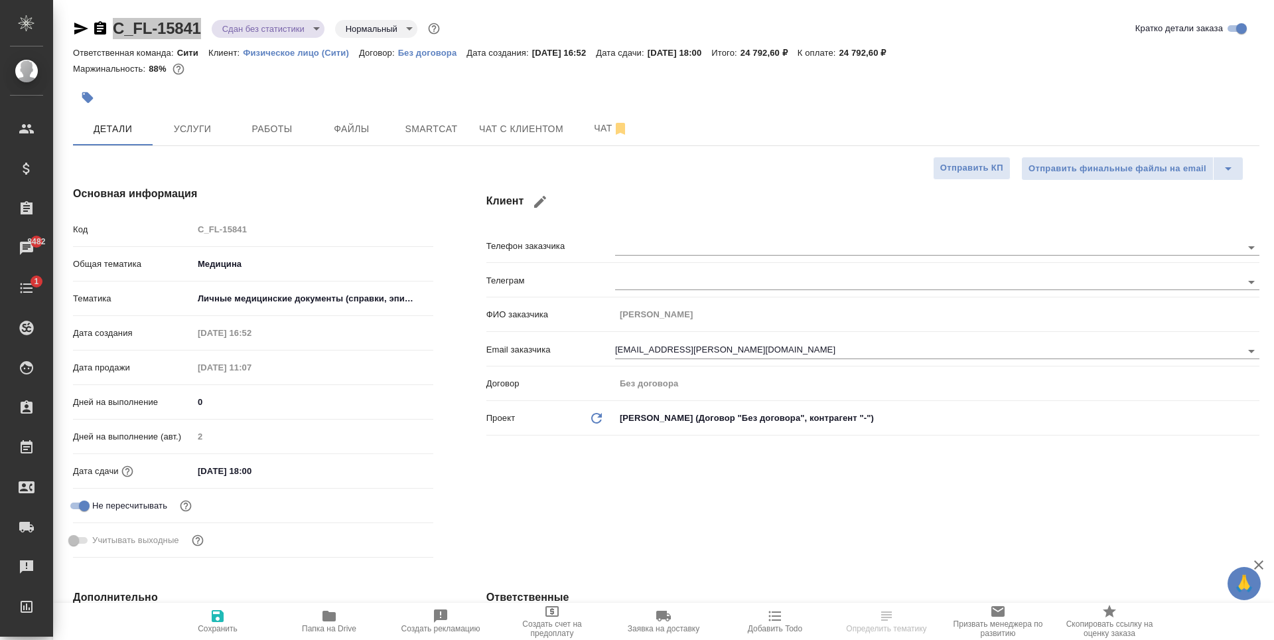
type textarea "x"
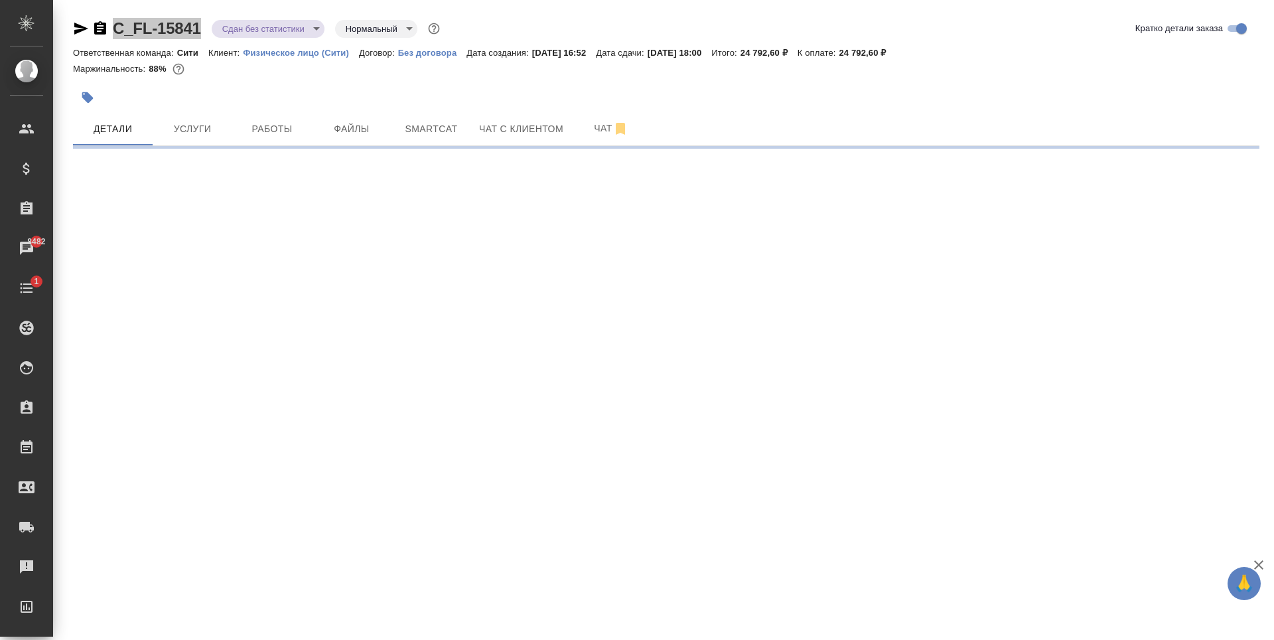
select select "RU"
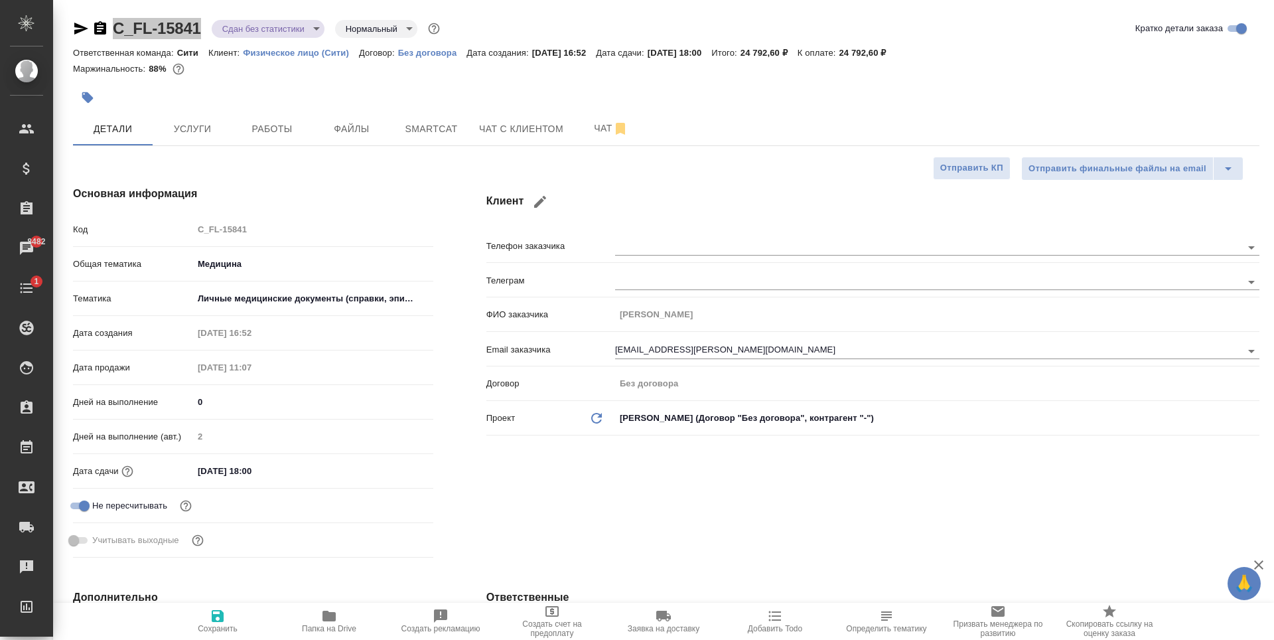
type textarea "x"
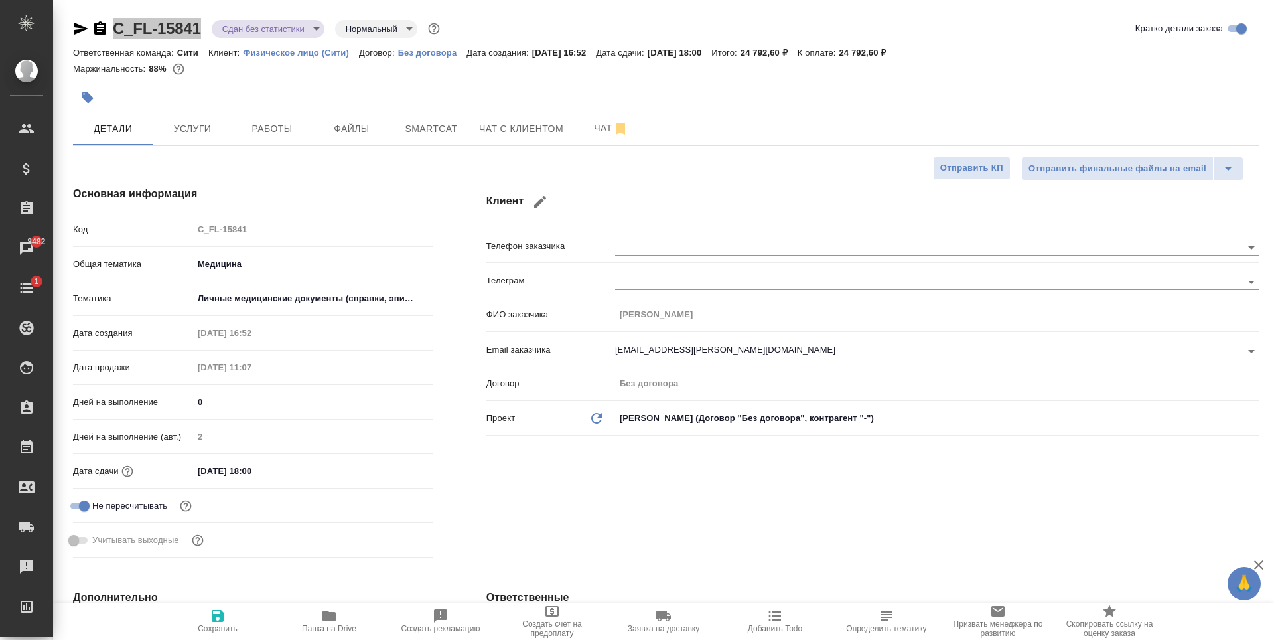
type textarea "x"
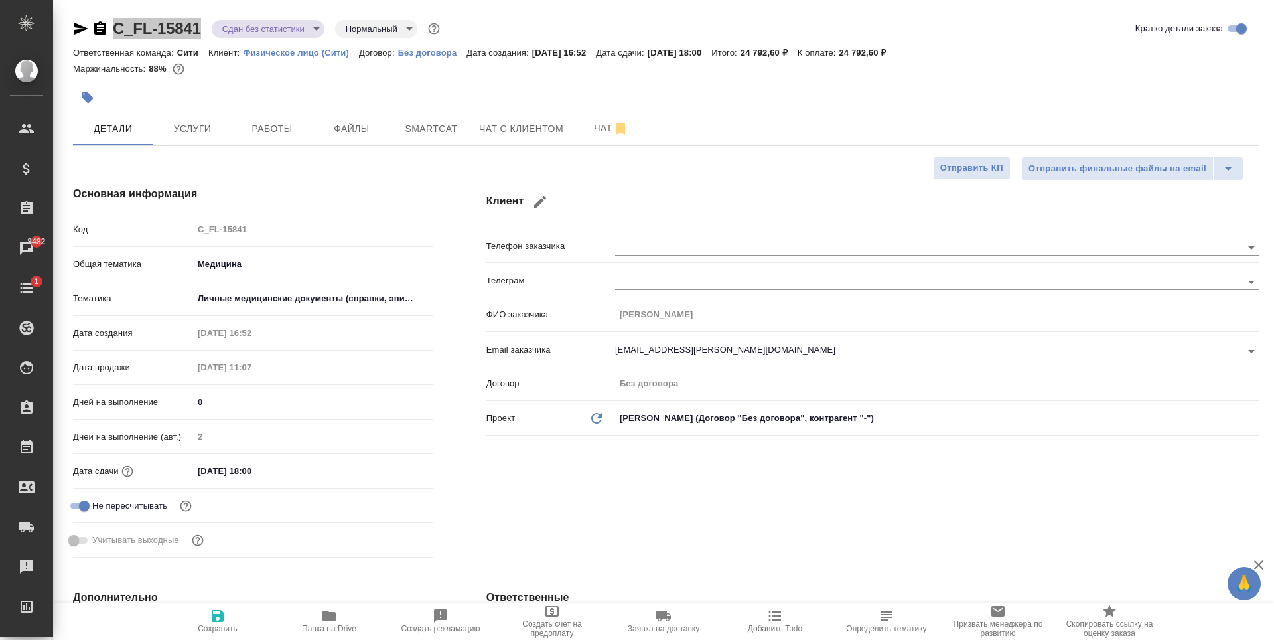
type textarea "x"
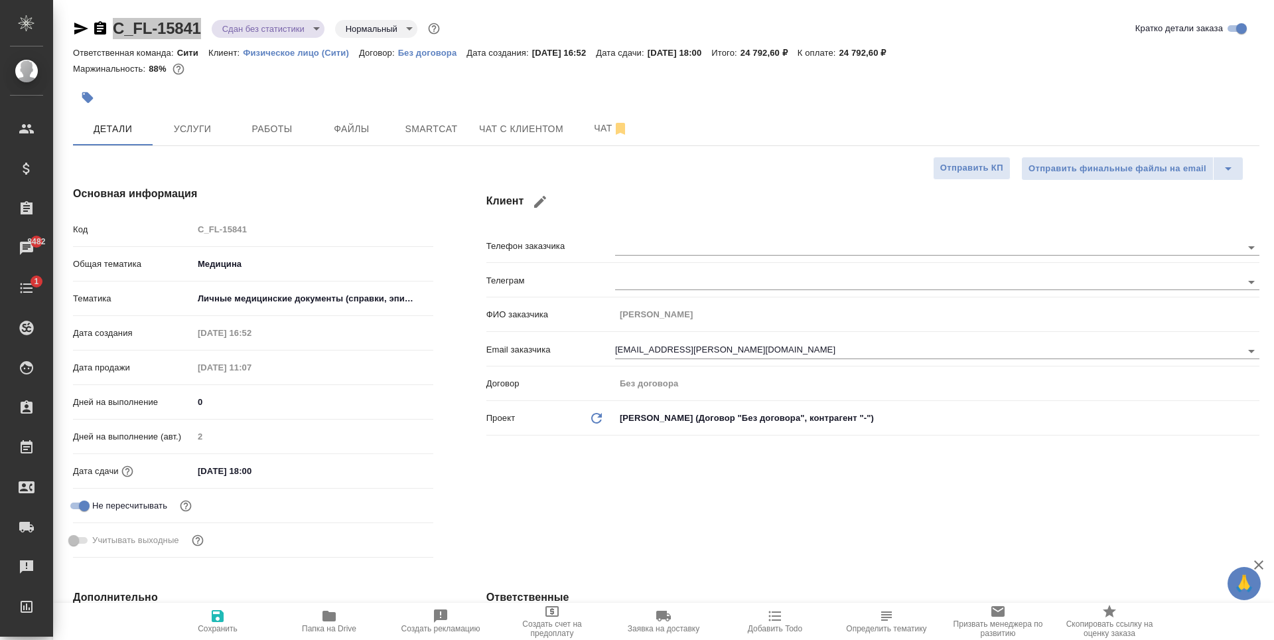
type textarea "x"
